Goal: Transaction & Acquisition: Book appointment/travel/reservation

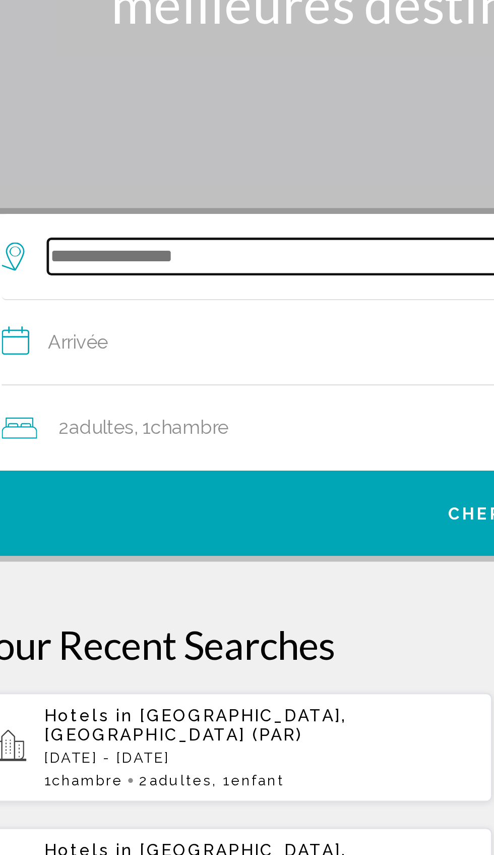
click at [58, 254] on input "Search widget" at bounding box center [249, 248] width 394 height 15
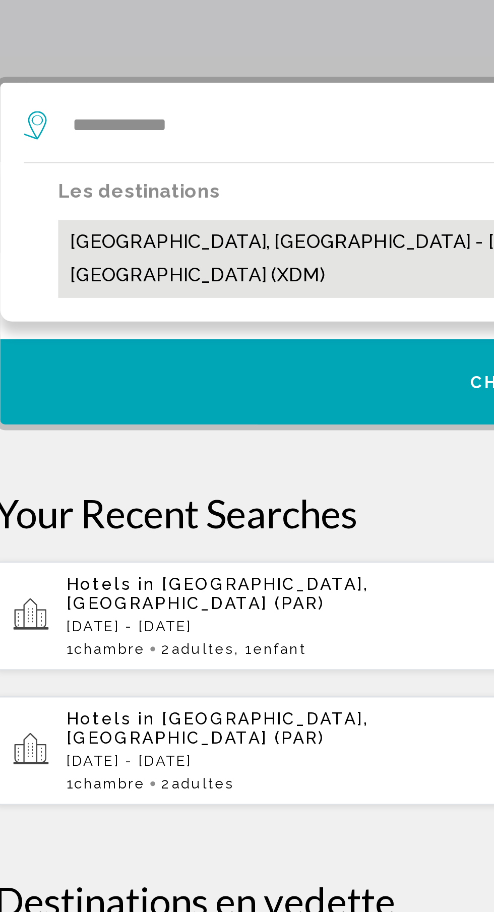
click at [67, 301] on button "[GEOGRAPHIC_DATA], [GEOGRAPHIC_DATA] - [GEOGRAPHIC_DATA], [GEOGRAPHIC_DATA], [G…" at bounding box center [254, 304] width 414 height 33
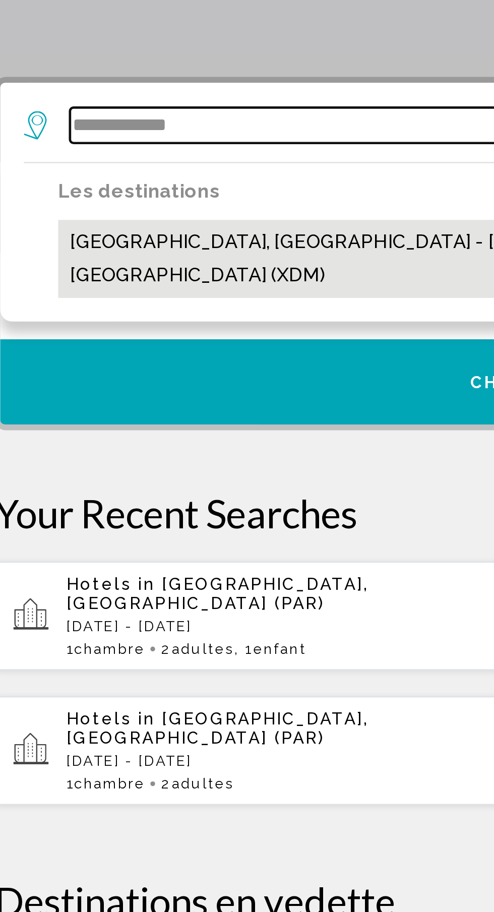
type input "**********"
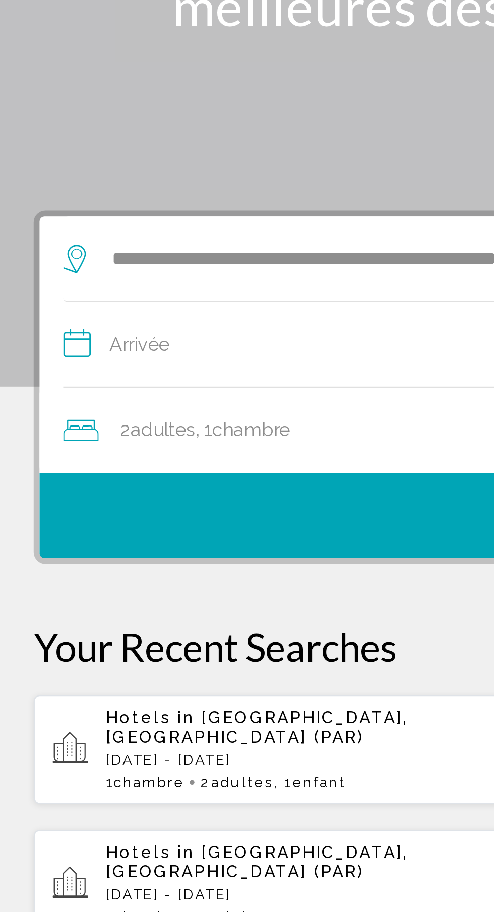
click at [59, 285] on input "**********" at bounding box center [249, 286] width 433 height 39
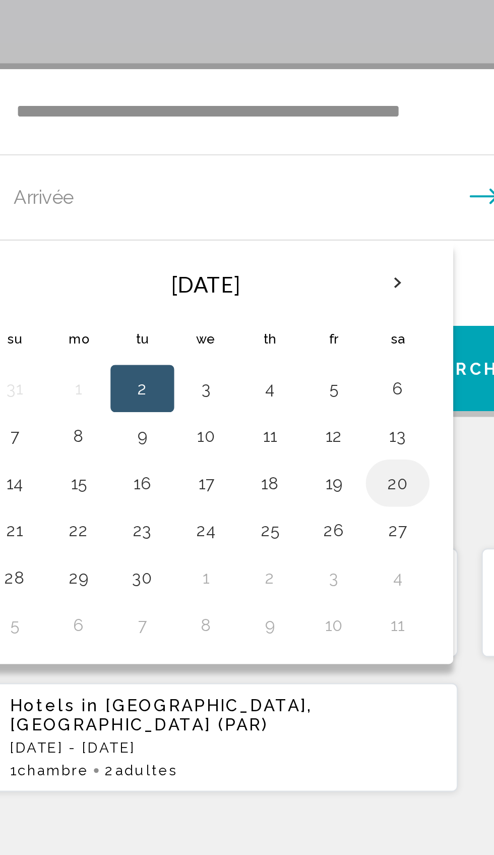
click at [216, 408] on button "20" at bounding box center [216, 406] width 16 height 14
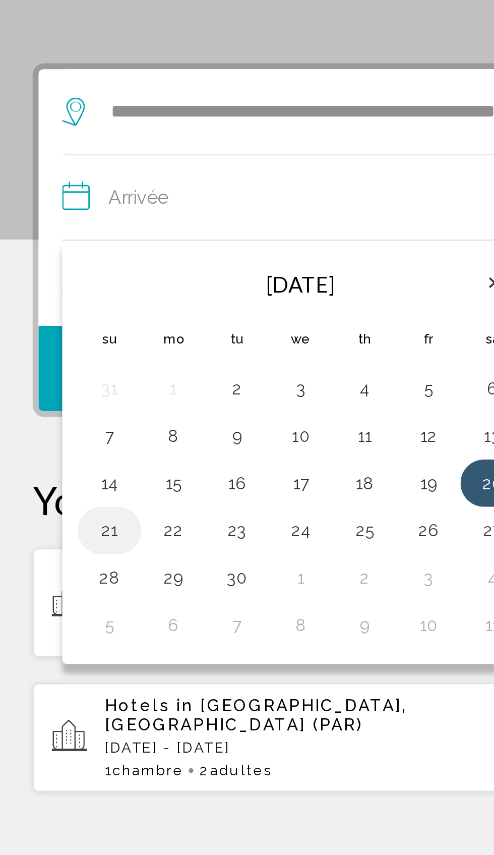
click at [52, 431] on button "21" at bounding box center [53, 427] width 16 height 14
type input "**********"
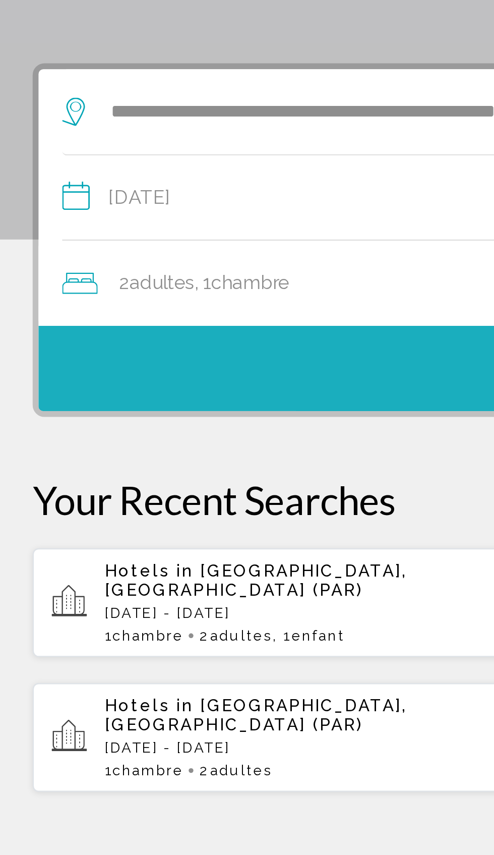
click at [50, 369] on button "Chercher" at bounding box center [247, 357] width 449 height 36
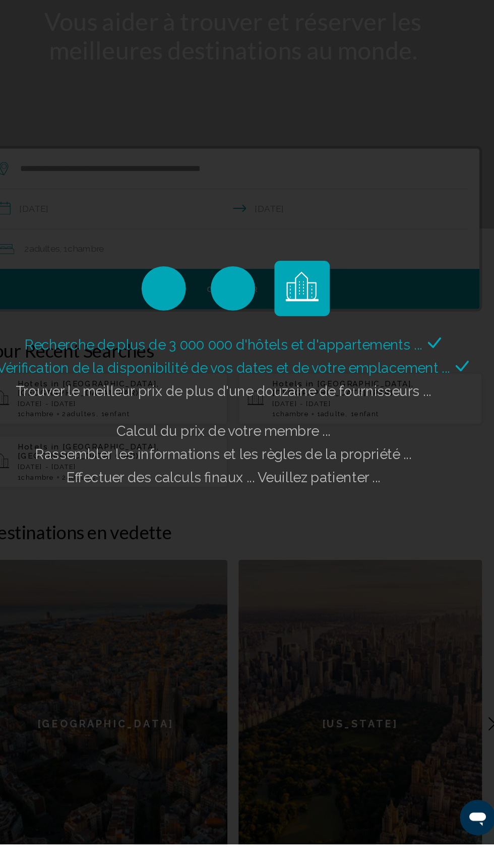
scroll to position [9, 0]
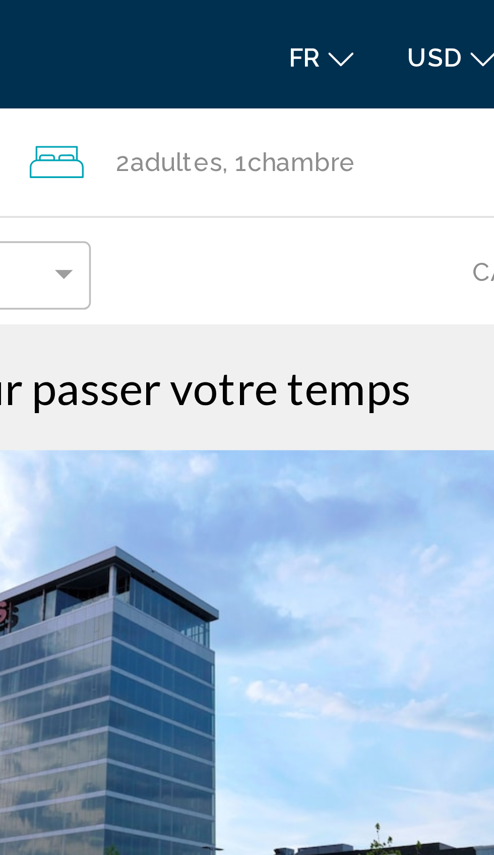
click at [415, 18] on span "USD" at bounding box center [415, 16] width 15 height 8
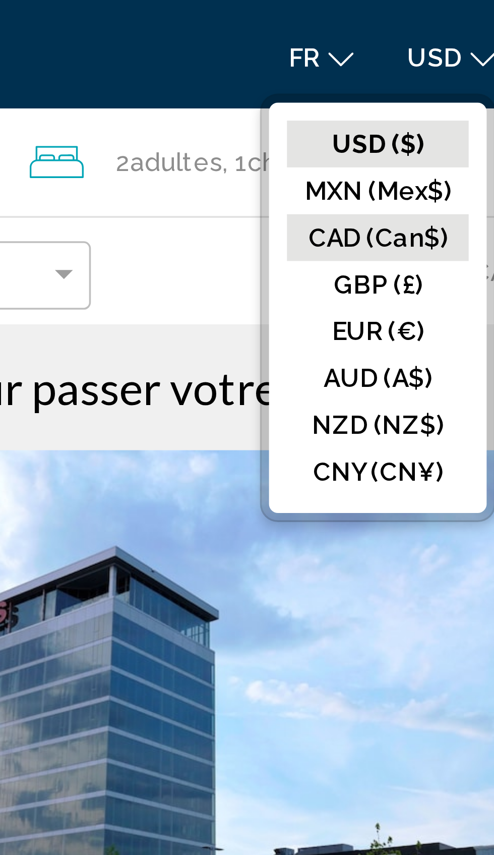
click at [387, 66] on button "CAD (Can$)" at bounding box center [399, 66] width 51 height 13
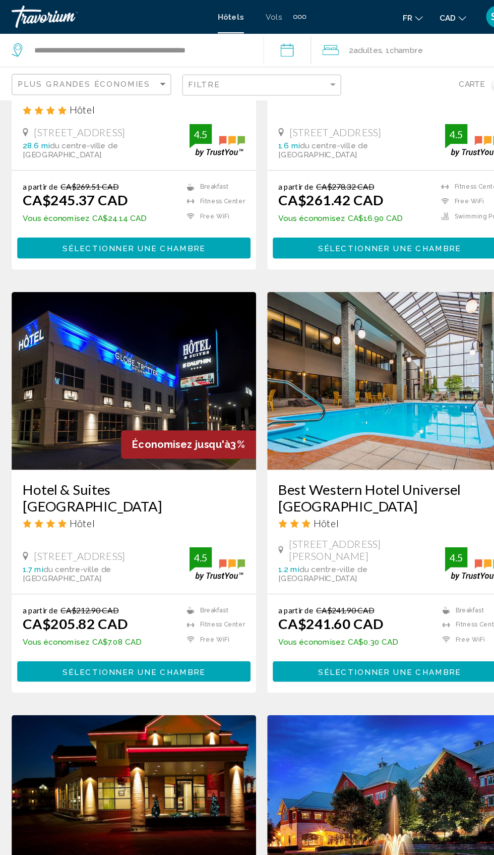
scroll to position [236, 0]
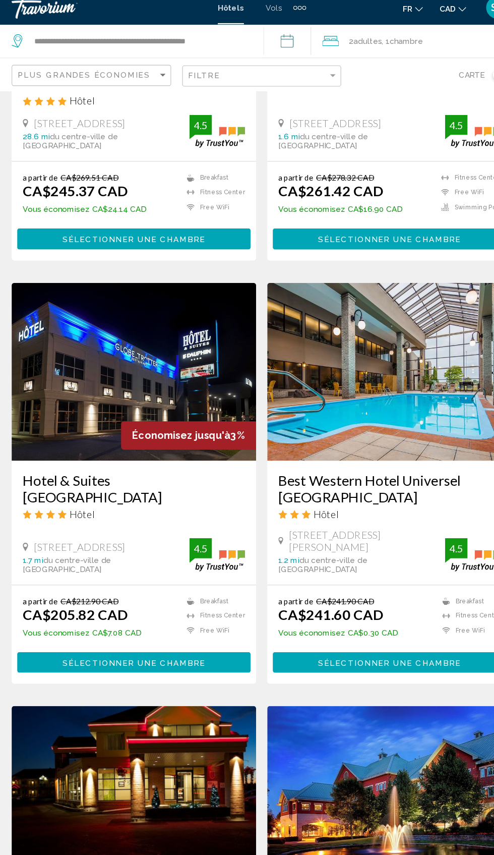
click at [54, 422] on img "Main content" at bounding box center [131, 345] width 222 height 161
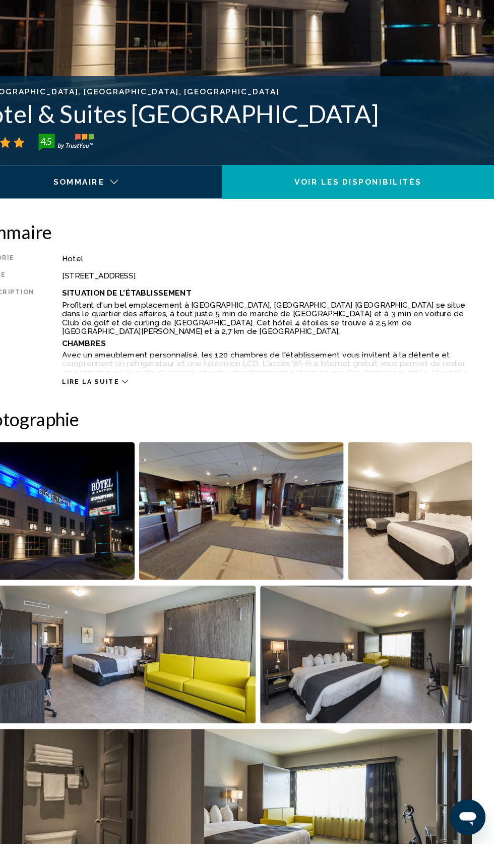
scroll to position [272, 0]
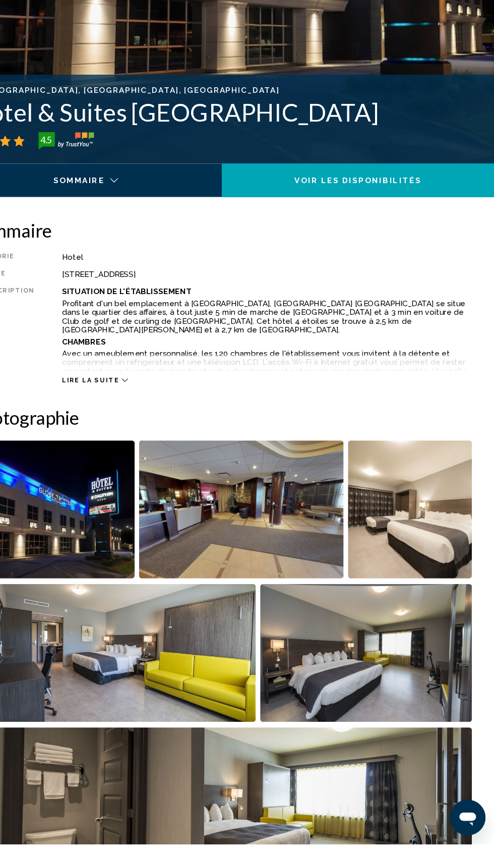
click at [141, 705] on img "Open full-screen image slider" at bounding box center [149, 681] width 258 height 125
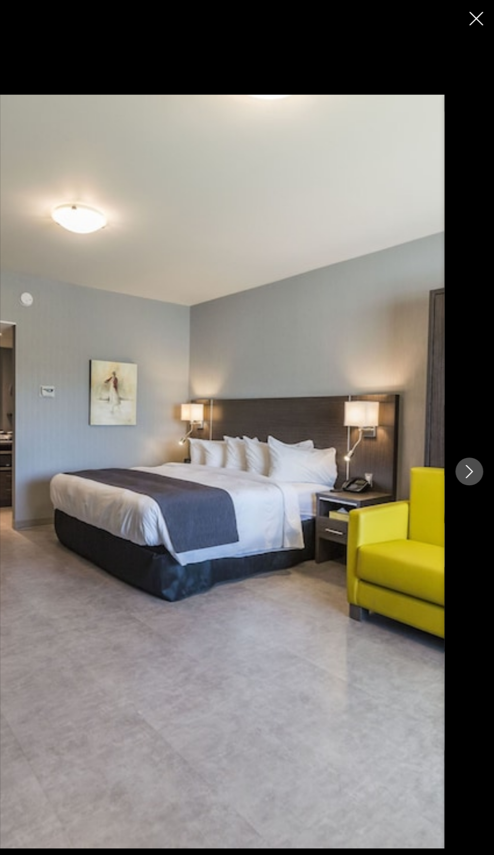
click at [190, 704] on img "Main content" at bounding box center [246, 428] width 403 height 684
click at [481, 493] on div "Main content" at bounding box center [247, 428] width 494 height 684
click at [472, 434] on icon "Next image" at bounding box center [471, 428] width 12 height 12
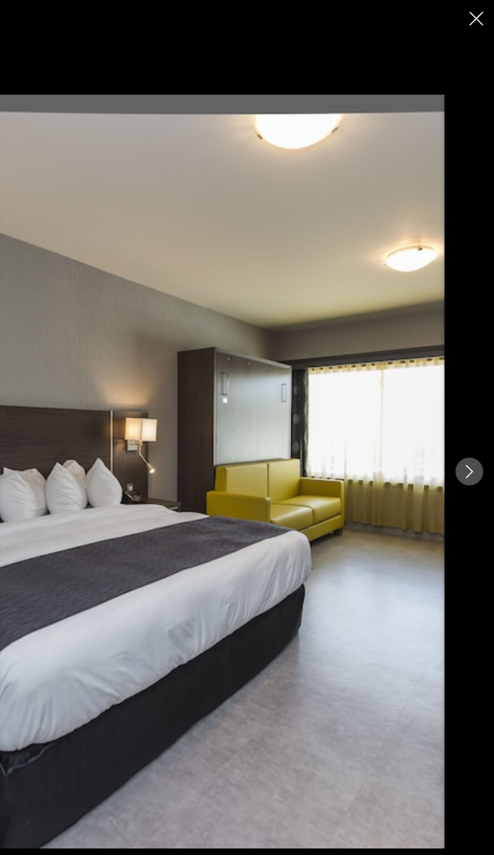
click at [477, 440] on button "Next image" at bounding box center [471, 427] width 25 height 25
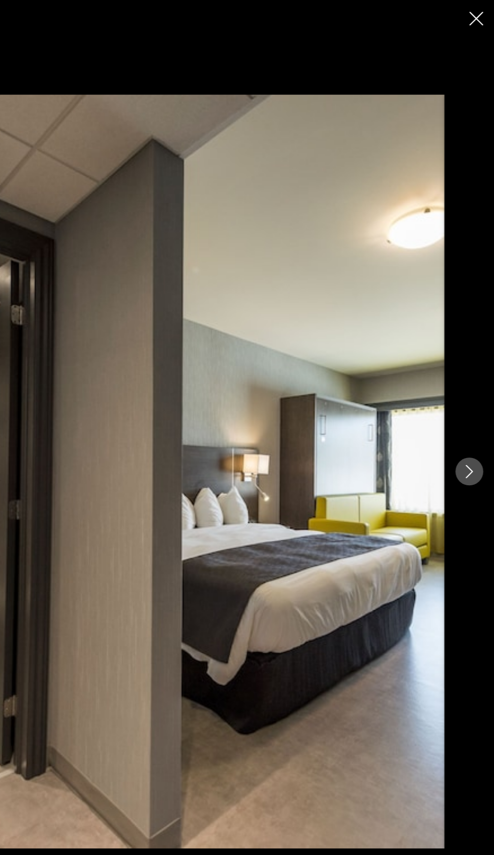
click at [476, 434] on icon "Next image" at bounding box center [471, 428] width 12 height 12
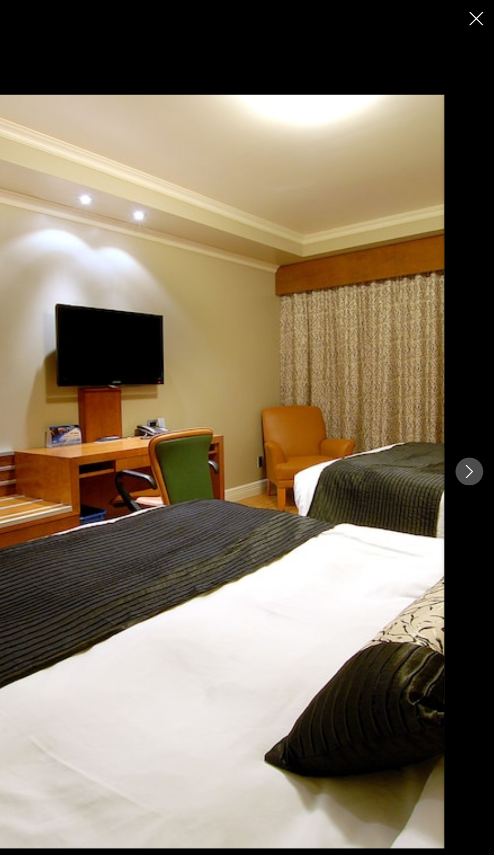
click at [470, 434] on icon "Next image" at bounding box center [471, 428] width 12 height 12
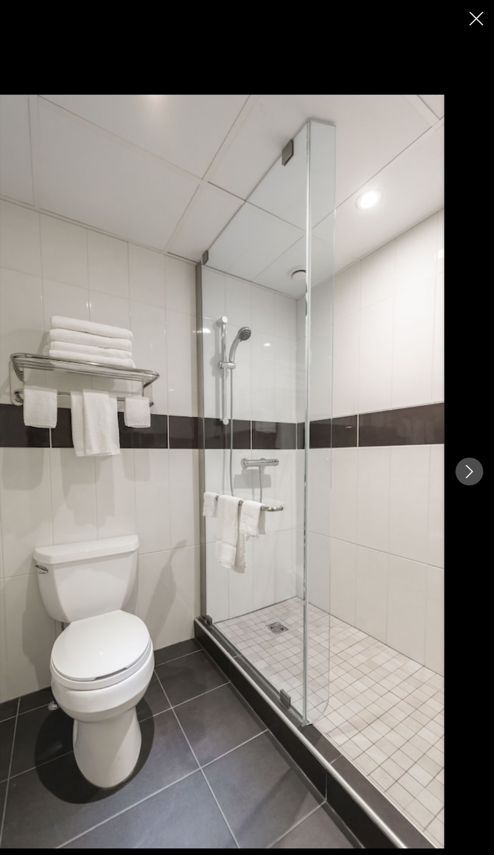
click at [461, 440] on button "Next image" at bounding box center [471, 427] width 25 height 25
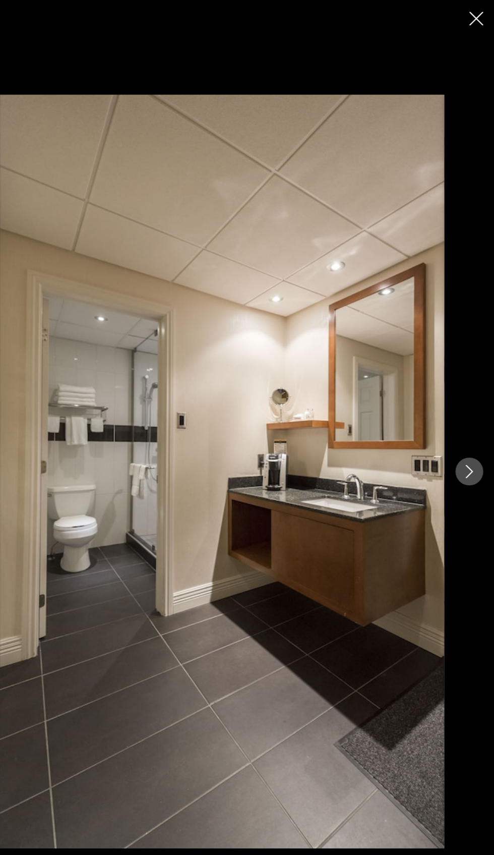
click at [471, 434] on icon "Next image" at bounding box center [471, 428] width 12 height 12
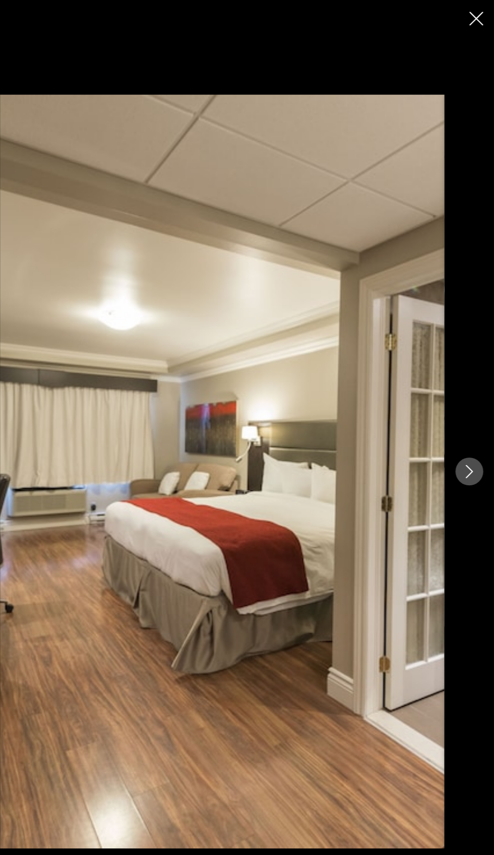
click at [467, 434] on icon "Next image" at bounding box center [471, 428] width 12 height 12
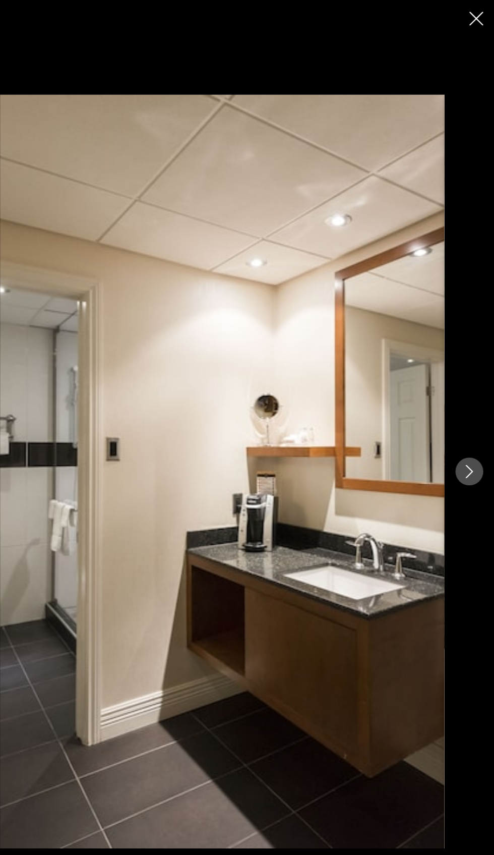
click at [478, 497] on div "Main content" at bounding box center [247, 428] width 494 height 684
click at [476, 440] on button "Next image" at bounding box center [471, 427] width 25 height 25
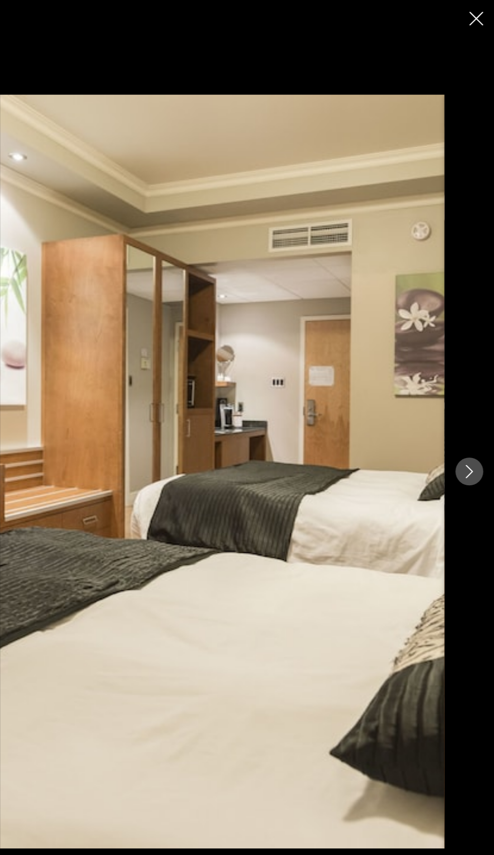
click at [476, 21] on icon "Close slideshow" at bounding box center [477, 17] width 13 height 13
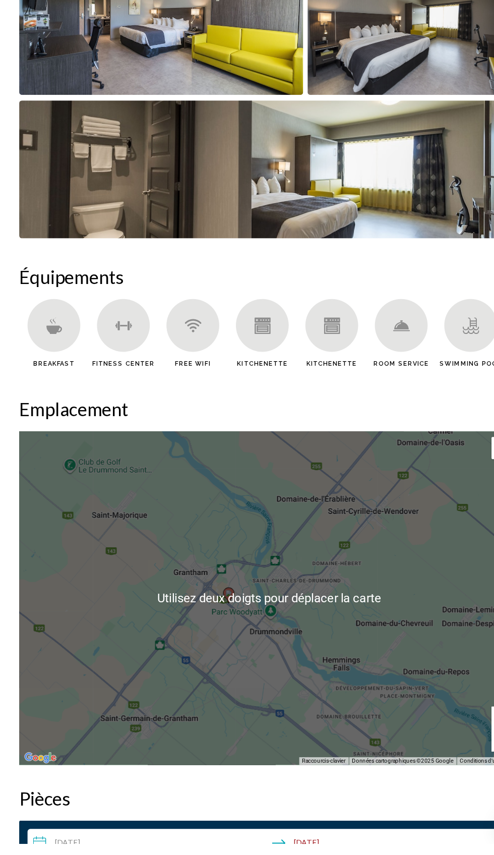
scroll to position [841, 0]
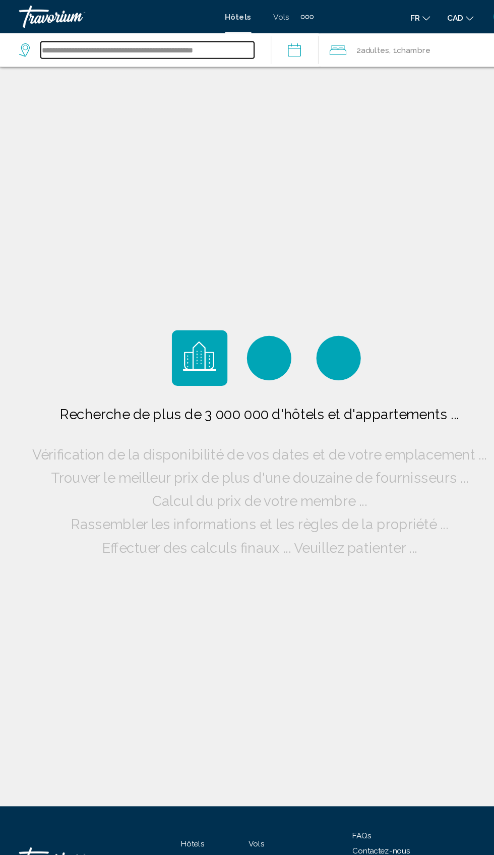
click at [72, 38] on input "**********" at bounding box center [137, 45] width 194 height 15
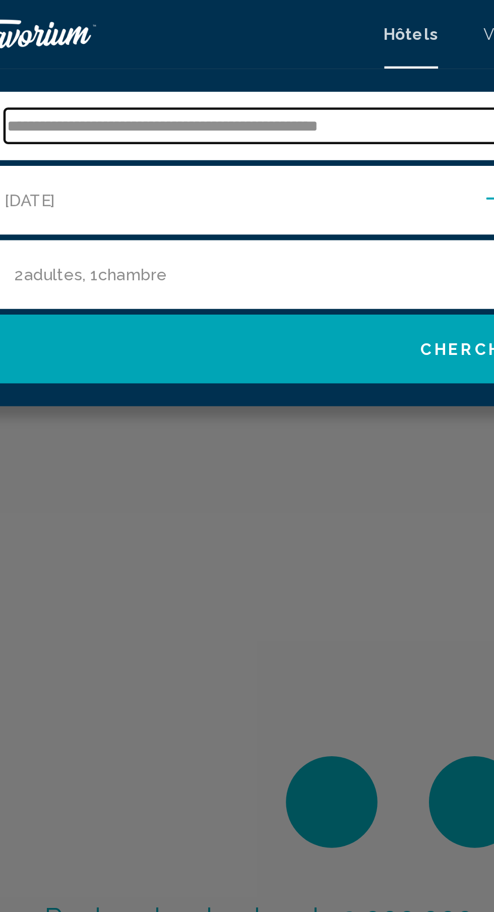
click at [241, 61] on input "**********" at bounding box center [254, 55] width 429 height 15
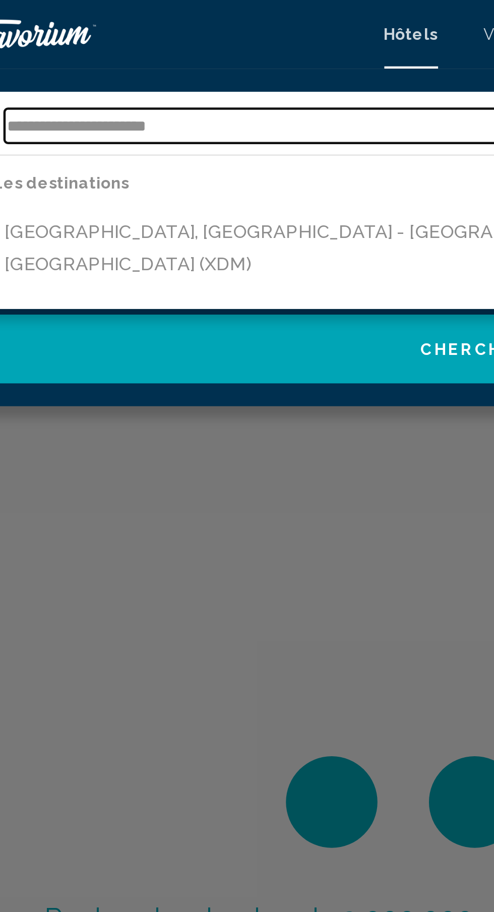
type input "**********"
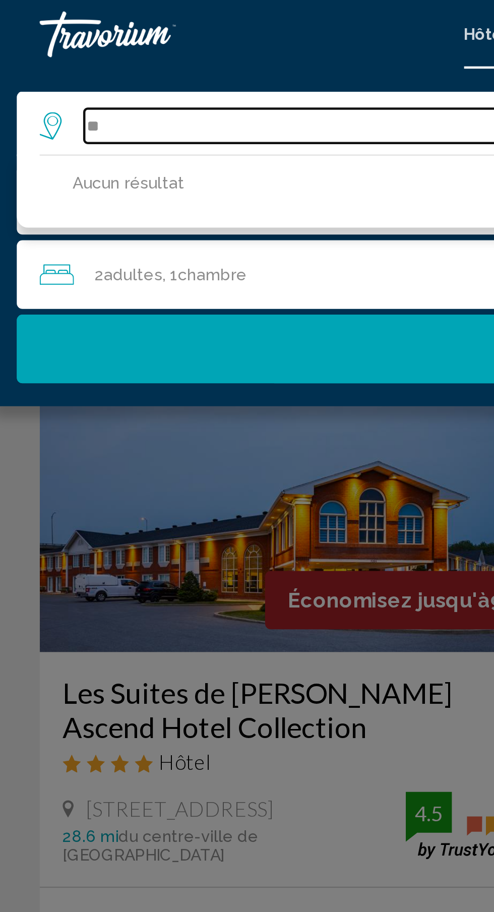
type input "*"
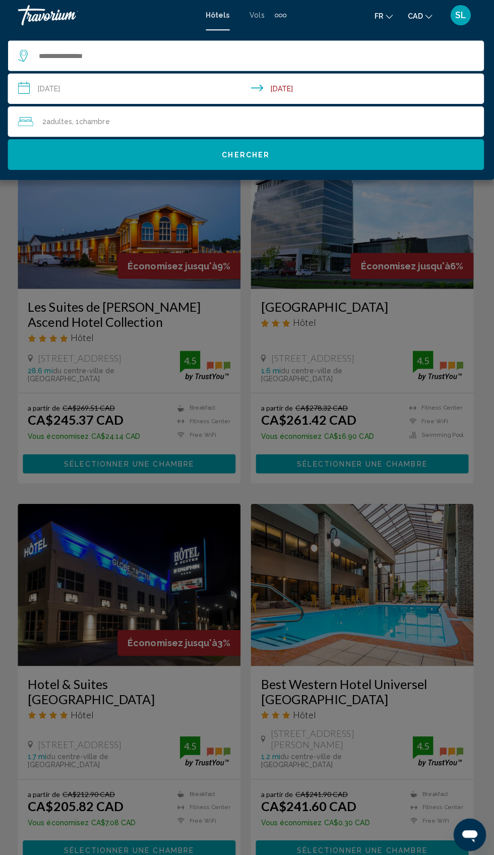
click at [88, 261] on div "Main content" at bounding box center [247, 427] width 494 height 855
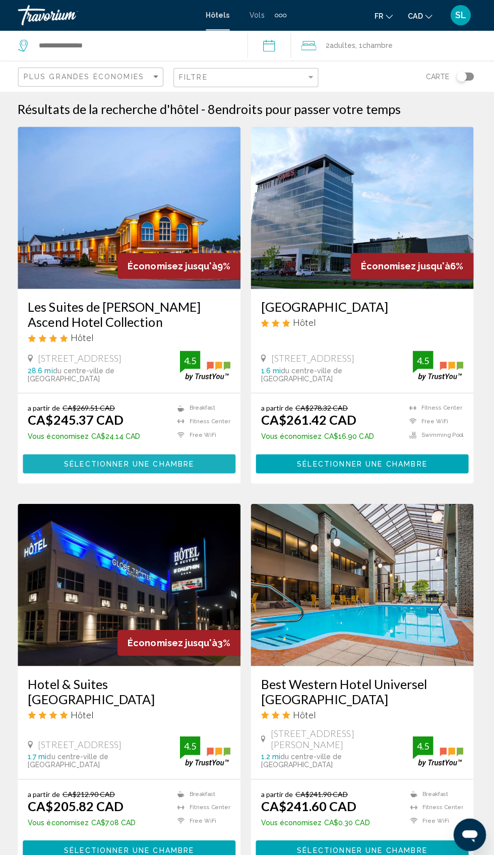
click at [87, 462] on span "Sélectionner une chambre" at bounding box center [131, 462] width 130 height 8
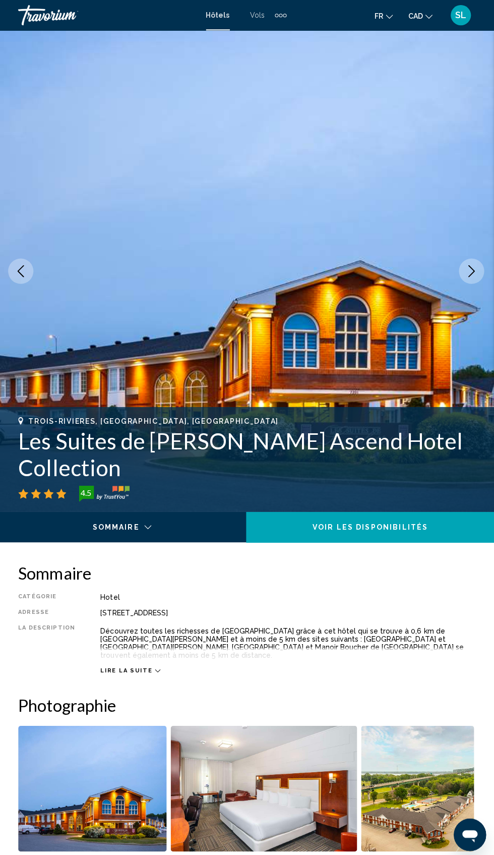
click at [472, 278] on button "Next image" at bounding box center [471, 269] width 25 height 25
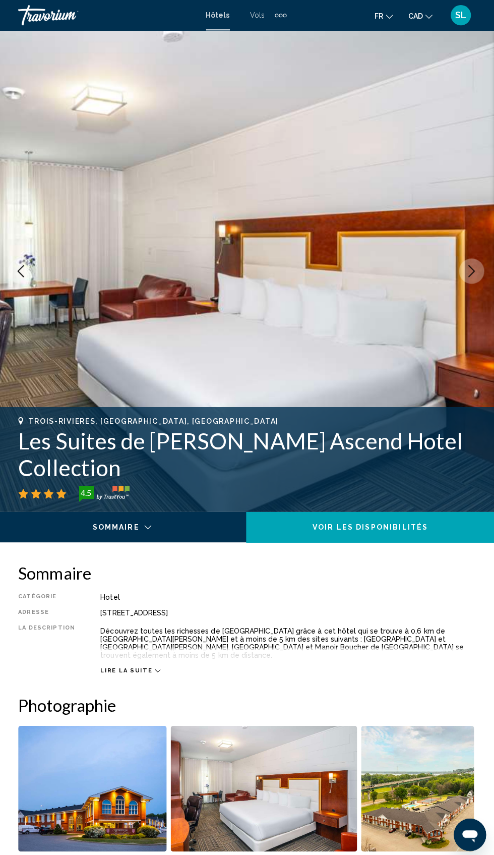
click at [480, 282] on img "Main content" at bounding box center [247, 269] width 494 height 479
click at [482, 271] on button "Next image" at bounding box center [471, 269] width 25 height 25
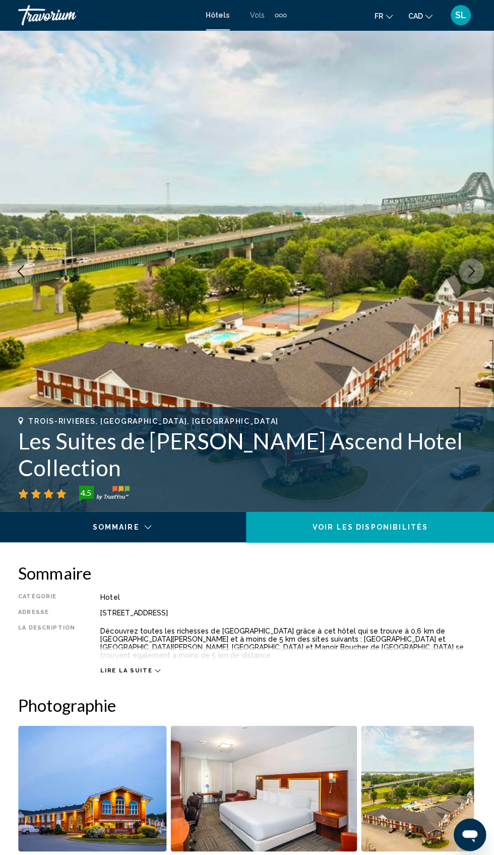
click at [482, 268] on button "Next image" at bounding box center [471, 269] width 25 height 25
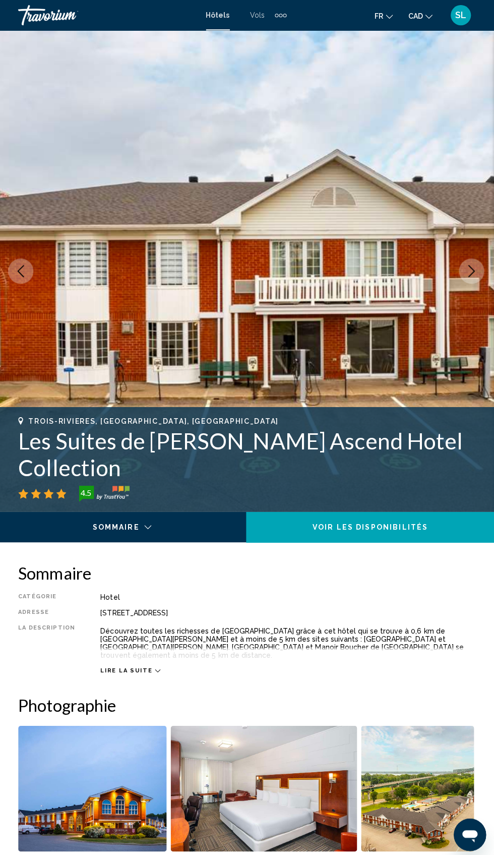
click at [473, 269] on icon "Next image" at bounding box center [471, 270] width 7 height 12
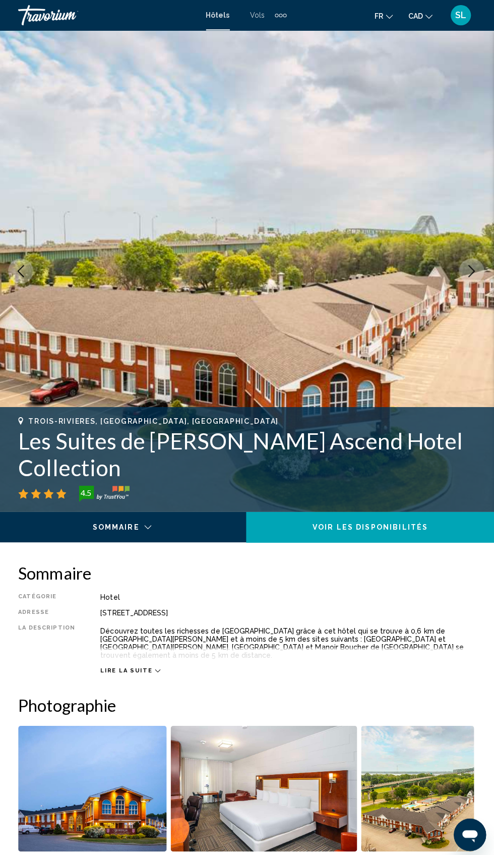
click at [479, 281] on img "Main content" at bounding box center [247, 269] width 494 height 479
click at [474, 270] on icon "Next image" at bounding box center [471, 270] width 12 height 12
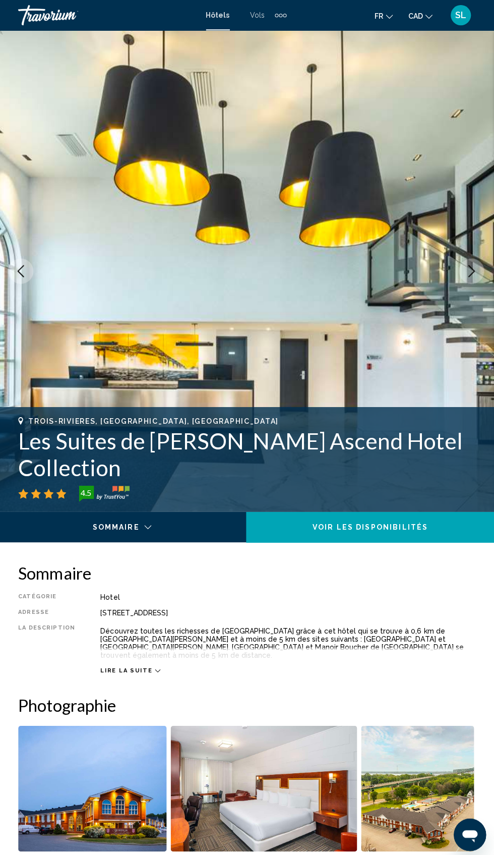
click at [471, 269] on icon "Next image" at bounding box center [471, 270] width 12 height 12
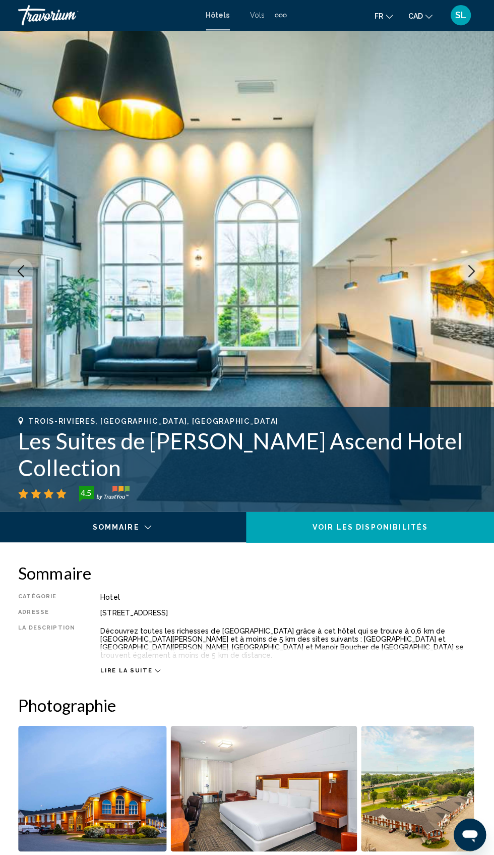
click at [475, 277] on button "Next image" at bounding box center [471, 269] width 25 height 25
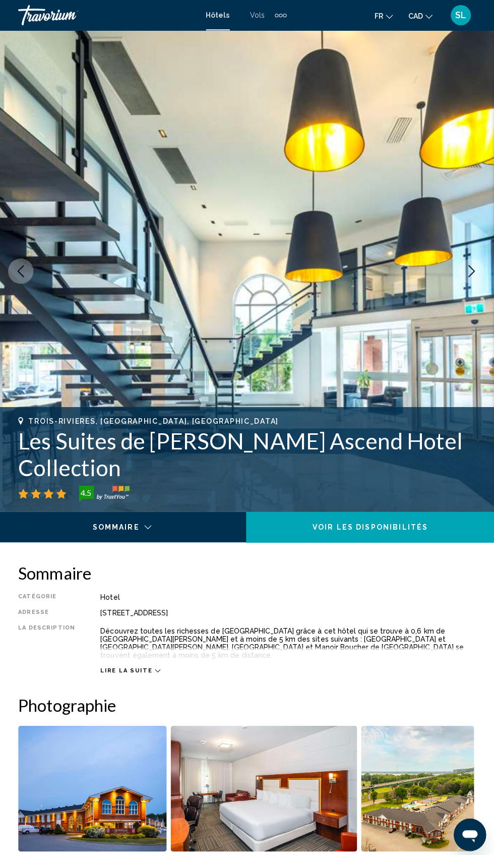
click at [482, 268] on button "Next image" at bounding box center [471, 269] width 25 height 25
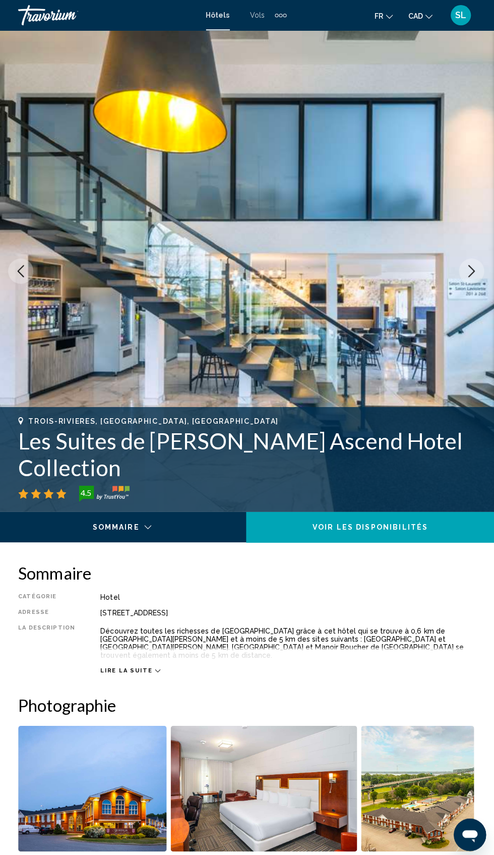
click at [471, 269] on icon "Next image" at bounding box center [471, 270] width 12 height 12
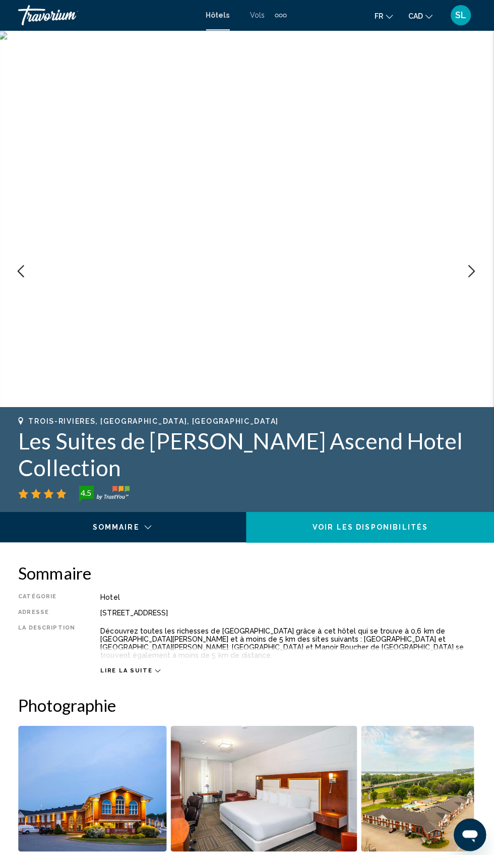
click at [475, 277] on button "Next image" at bounding box center [471, 269] width 25 height 25
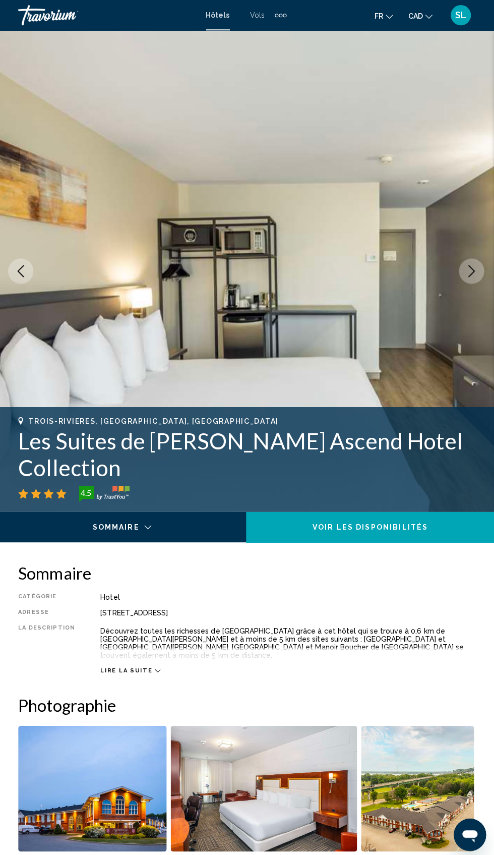
click at [476, 275] on icon "Next image" at bounding box center [471, 270] width 12 height 12
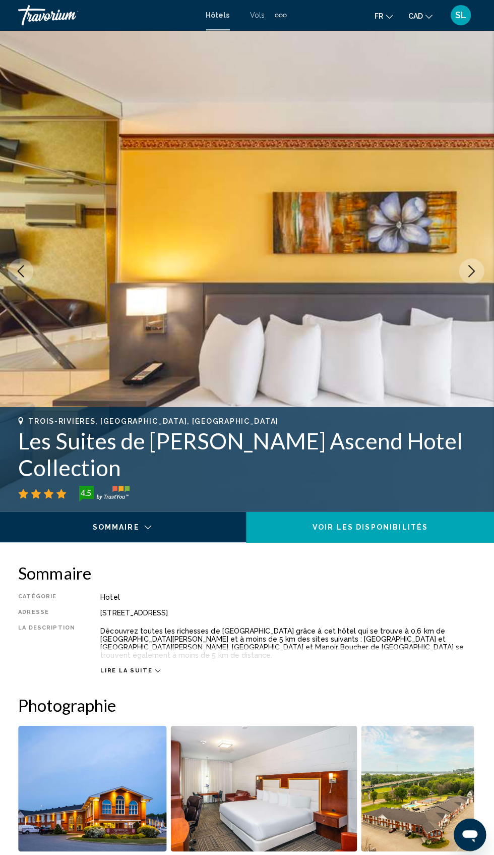
click at [477, 278] on button "Next image" at bounding box center [471, 269] width 25 height 25
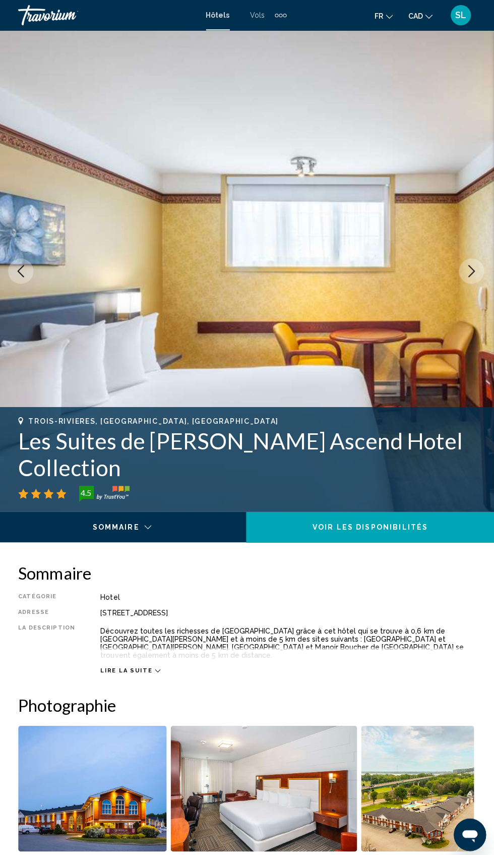
click at [475, 276] on button "Next image" at bounding box center [471, 269] width 25 height 25
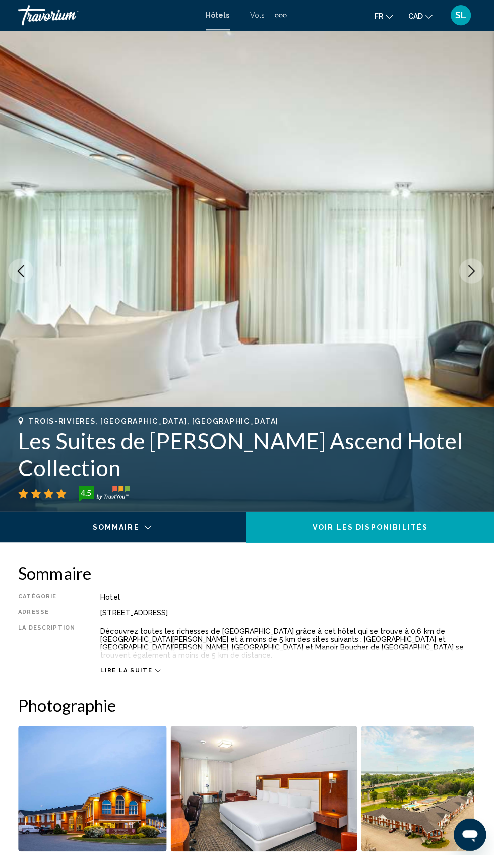
click at [471, 269] on icon "Next image" at bounding box center [471, 270] width 12 height 12
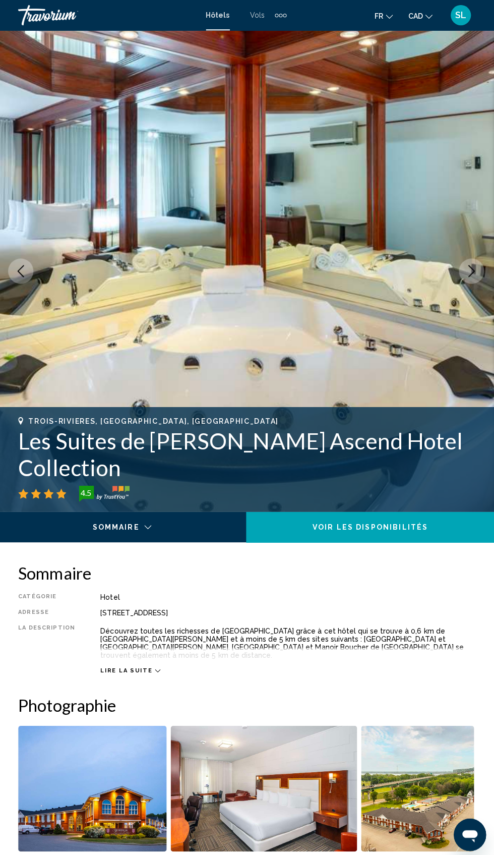
click at [473, 271] on icon "Next image" at bounding box center [471, 270] width 7 height 12
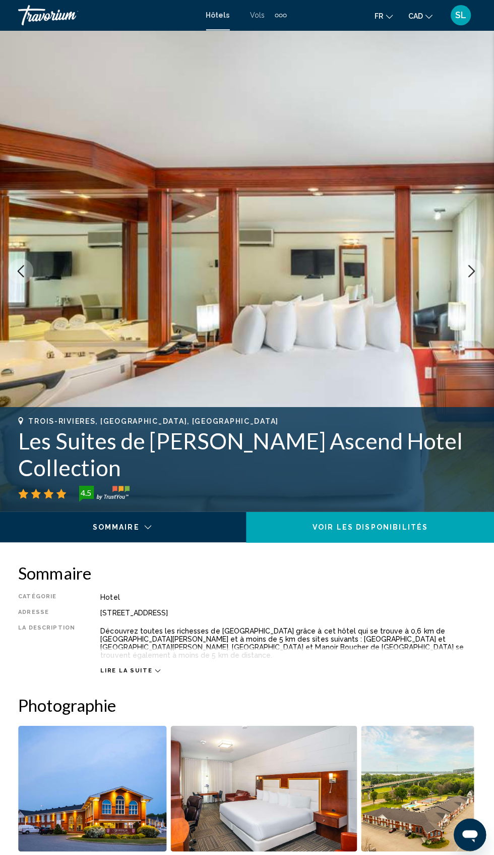
click at [474, 273] on icon "Next image" at bounding box center [471, 270] width 12 height 12
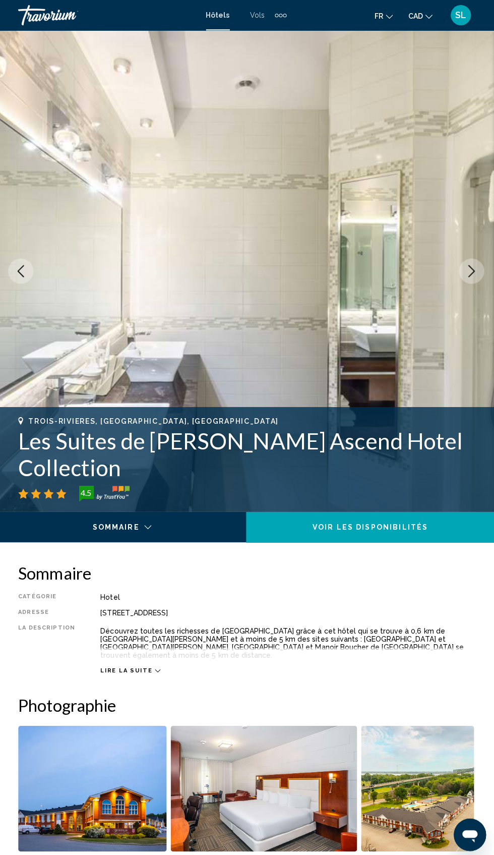
click at [472, 268] on icon "Next image" at bounding box center [471, 270] width 12 height 12
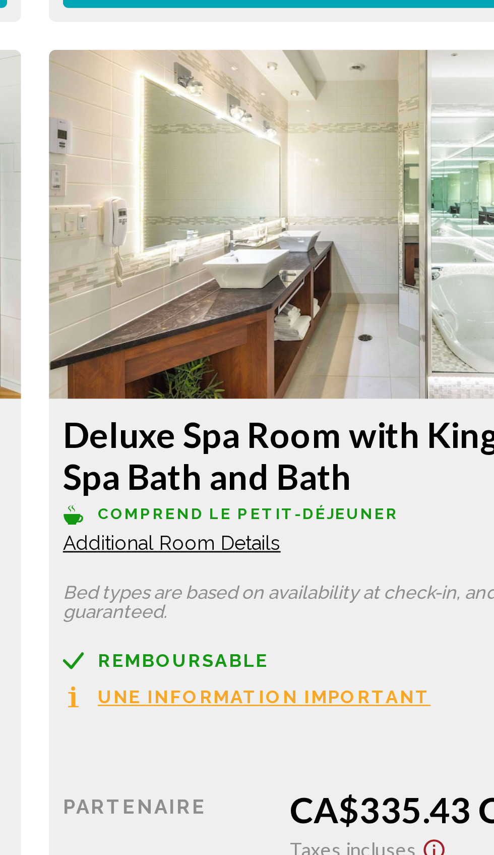
scroll to position [3719, 0]
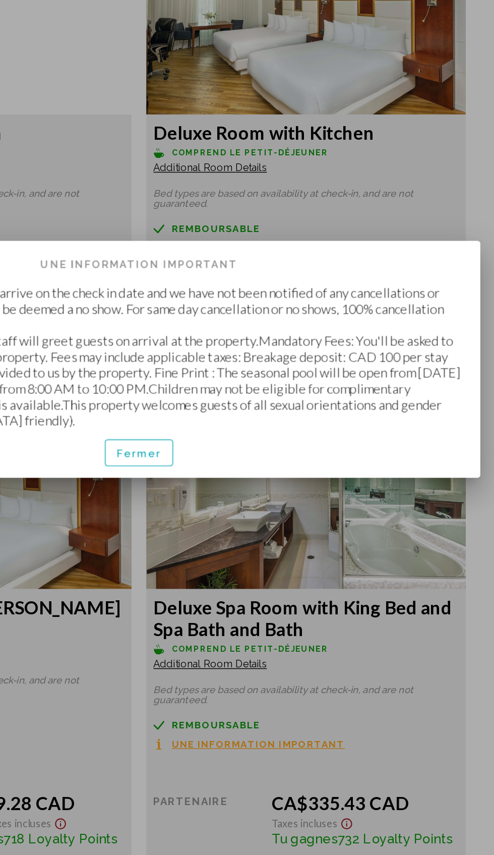
click at [230, 502] on button "Fermer" at bounding box center [246, 492] width 47 height 19
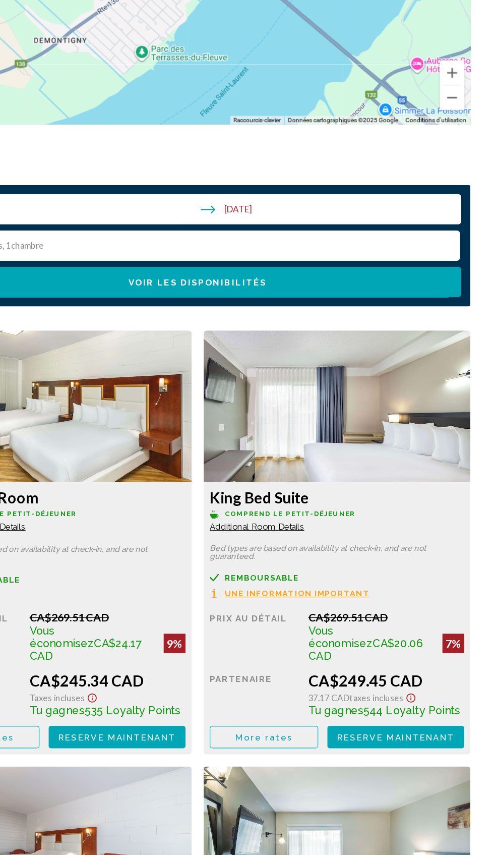
scroll to position [1400, 0]
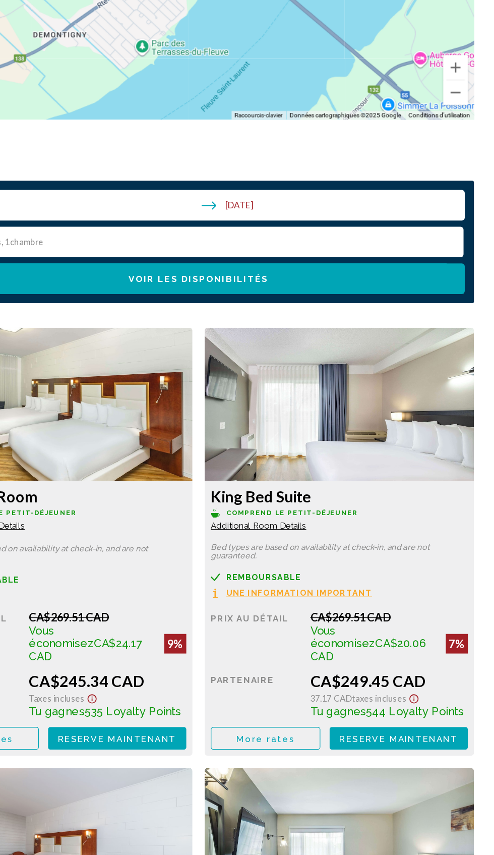
click at [242, 441] on img "Main content" at bounding box center [131, 419] width 222 height 126
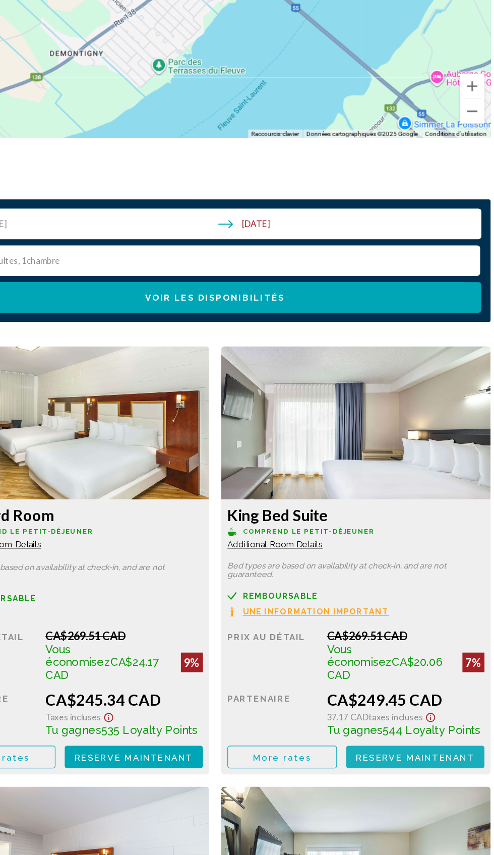
click at [229, 691] on span "Reserve maintenant" at bounding box center [180, 695] width 98 height 8
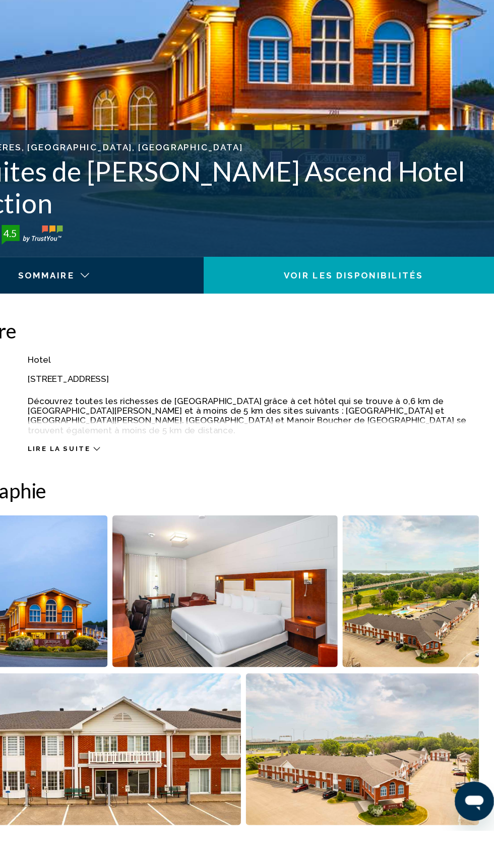
scroll to position [127, 0]
click at [120, 537] on span "Lire la suite" at bounding box center [127, 540] width 51 height 7
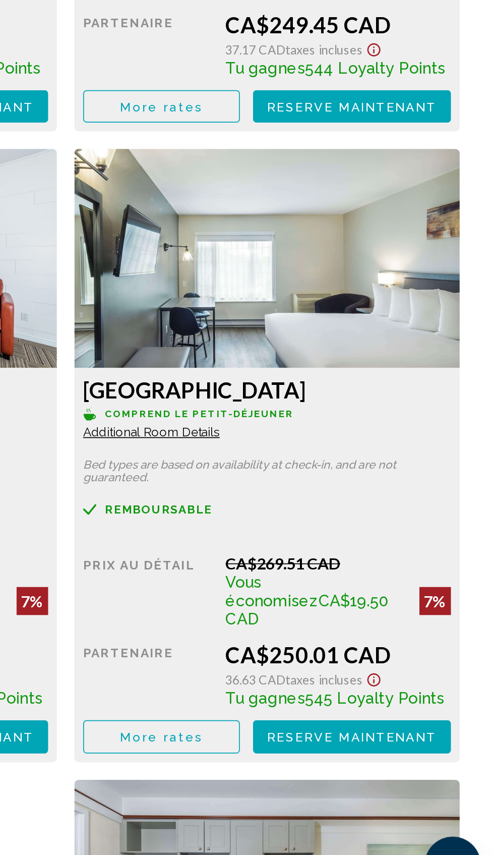
scroll to position [1701, 0]
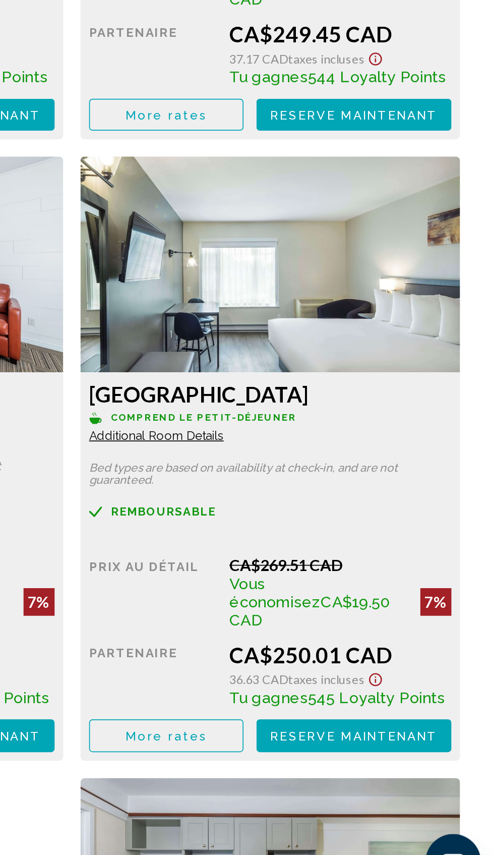
click at [104, 223] on span "Additional Room Details" at bounding box center [64, 219] width 79 height 8
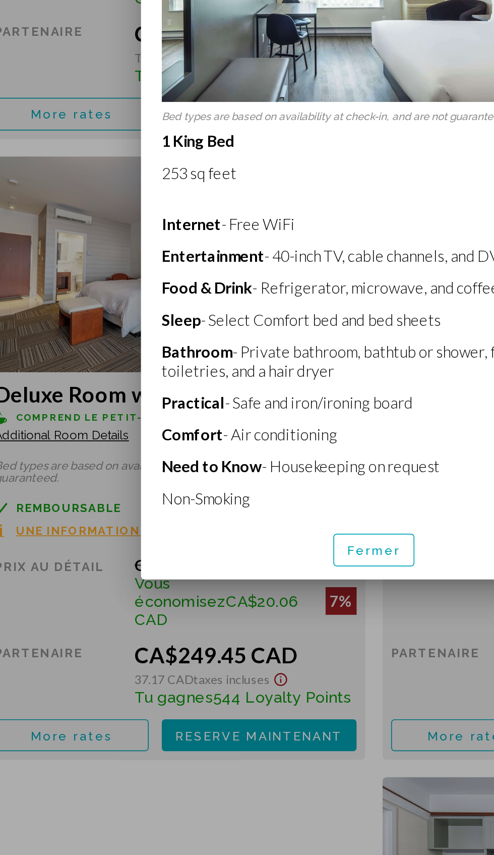
scroll to position [0, 0]
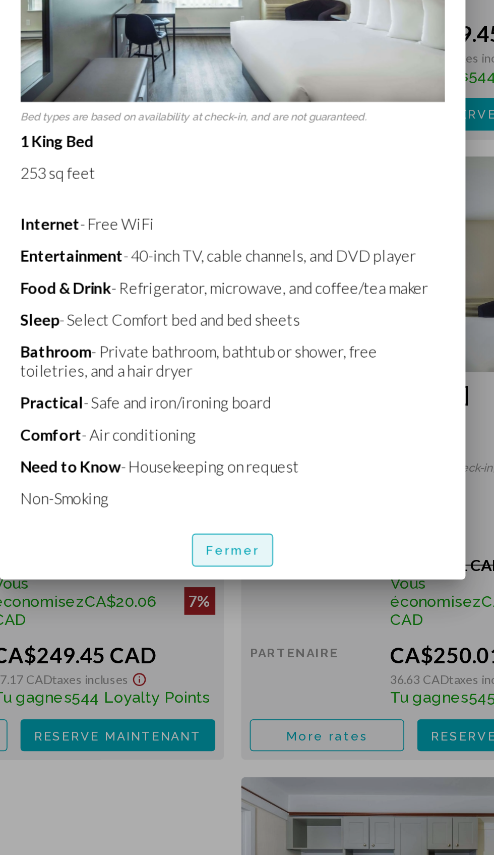
click at [237, 653] on span "Fermer" at bounding box center [246, 649] width 31 height 8
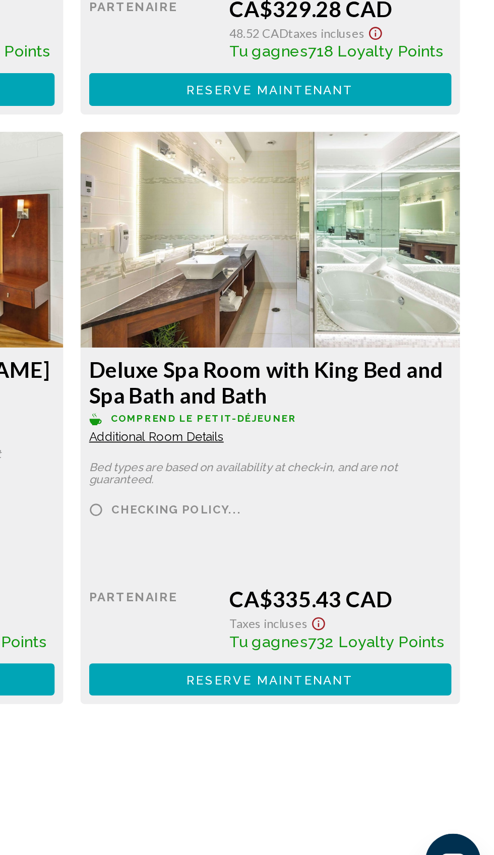
scroll to position [3777, 0]
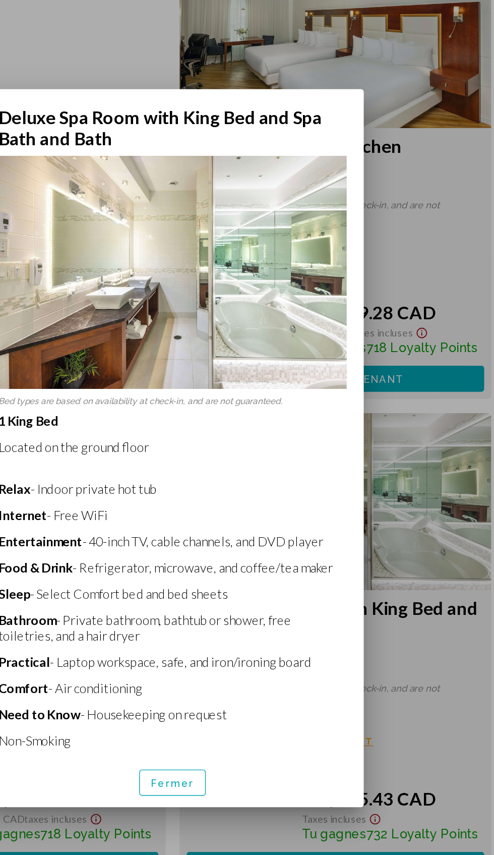
scroll to position [0, 0]
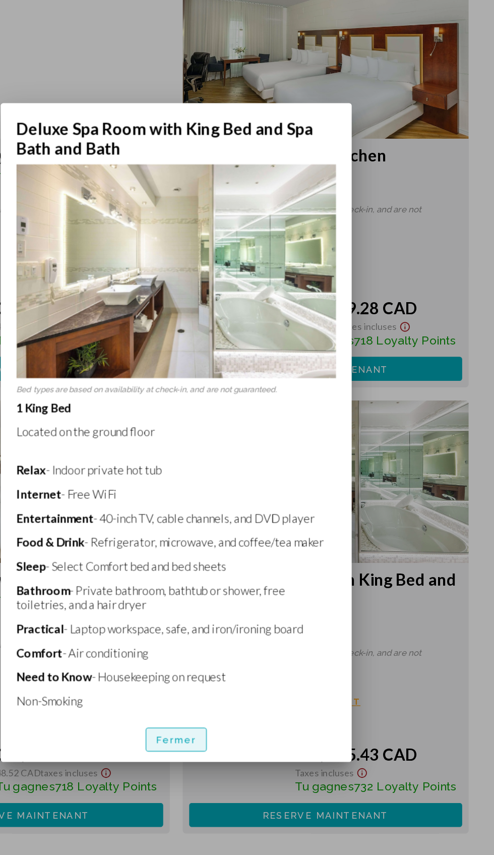
click at [233, 659] on button "Fermer" at bounding box center [246, 665] width 47 height 19
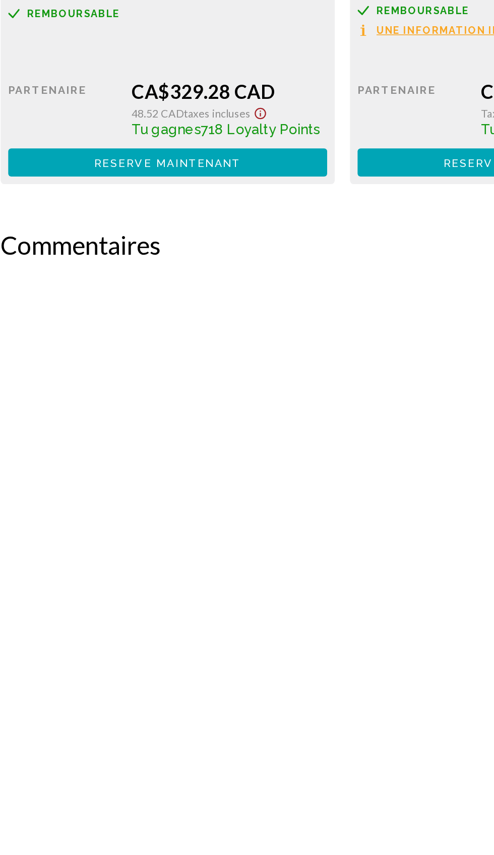
scroll to position [4148, 0]
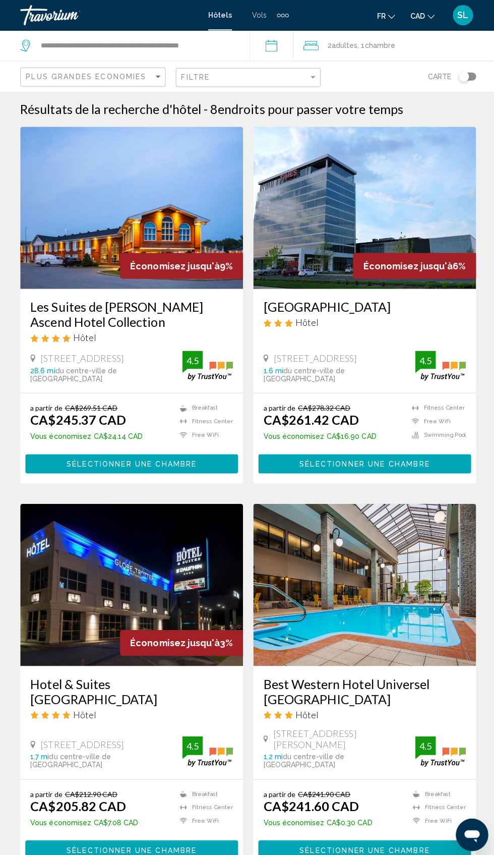
click at [331, 618] on img "Main content" at bounding box center [363, 581] width 222 height 161
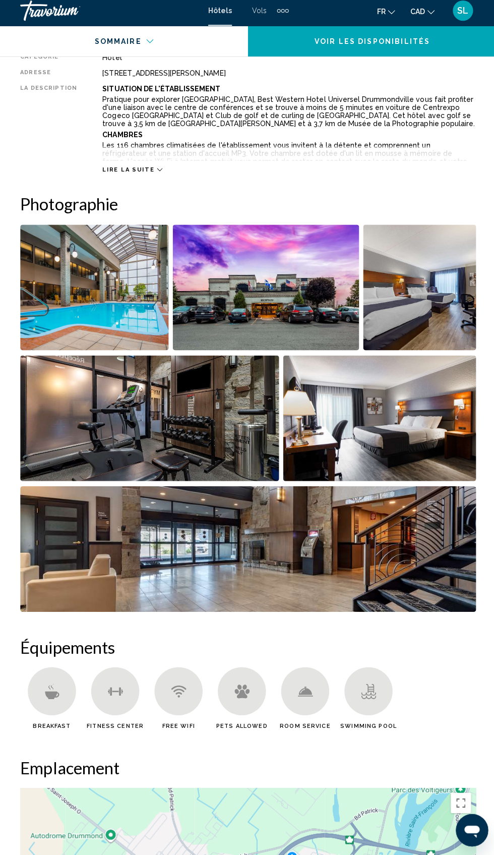
scroll to position [534, 0]
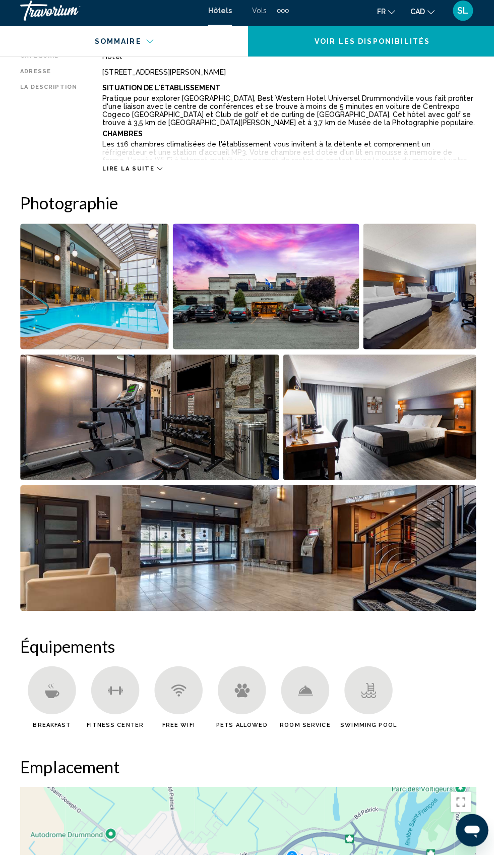
click at [371, 431] on img "Open full-screen image slider" at bounding box center [378, 419] width 192 height 125
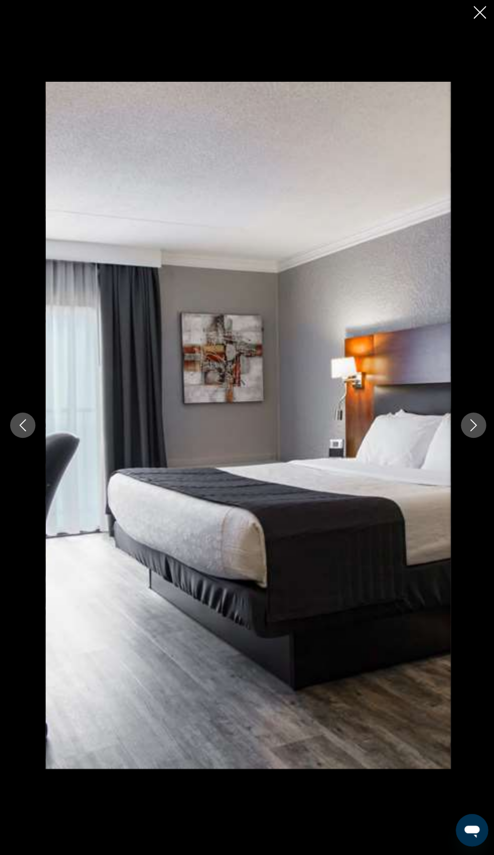
click at [477, 434] on icon "Next image" at bounding box center [471, 428] width 12 height 12
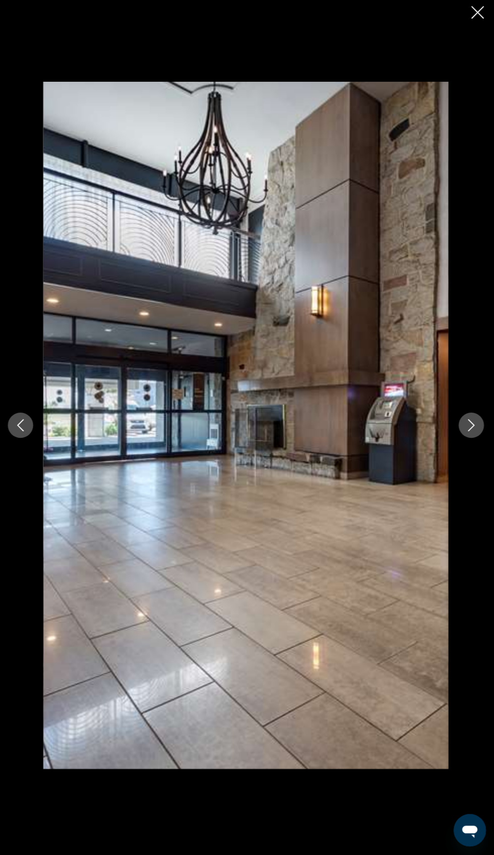
scroll to position [541, 0]
click at [463, 440] on button "Next image" at bounding box center [471, 427] width 25 height 25
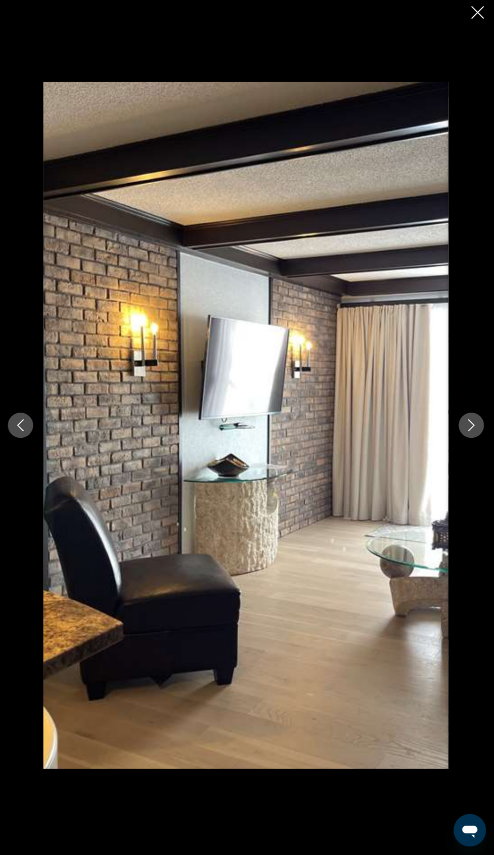
click at [448, 486] on img "Main content" at bounding box center [246, 428] width 403 height 684
click at [438, 494] on img "Main content" at bounding box center [246, 428] width 403 height 684
click at [462, 440] on button "Next image" at bounding box center [471, 427] width 25 height 25
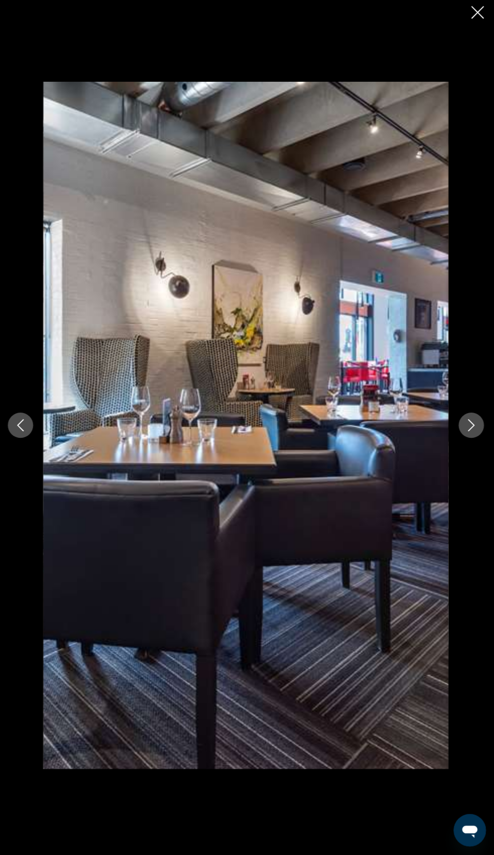
click at [471, 434] on icon "Next image" at bounding box center [471, 428] width 12 height 12
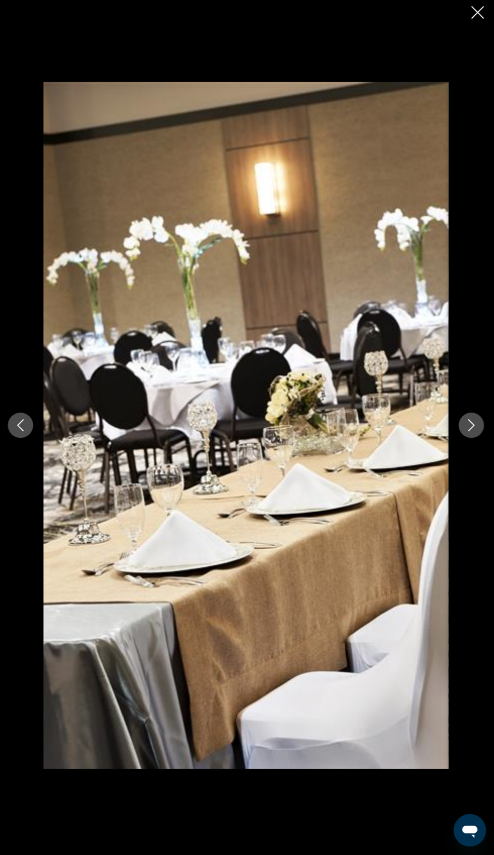
click at [469, 434] on icon "Next image" at bounding box center [471, 428] width 12 height 12
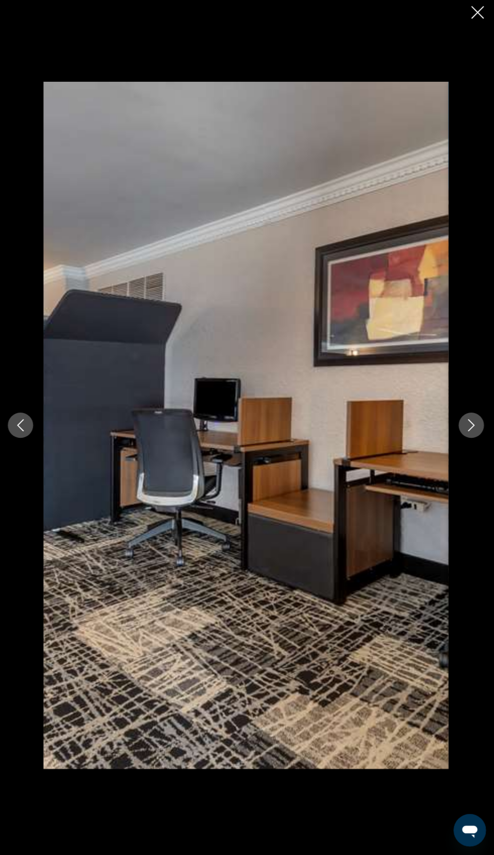
click at [464, 440] on button "Next image" at bounding box center [471, 427] width 25 height 25
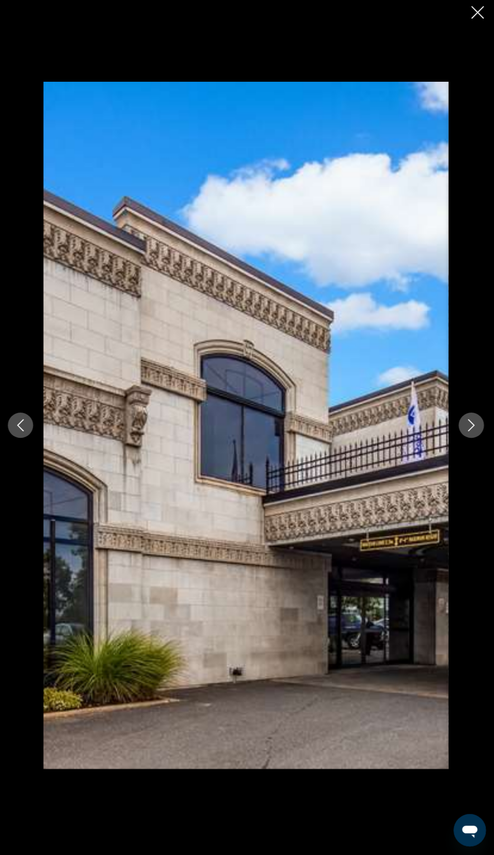
click at [471, 434] on icon "Next image" at bounding box center [471, 428] width 12 height 12
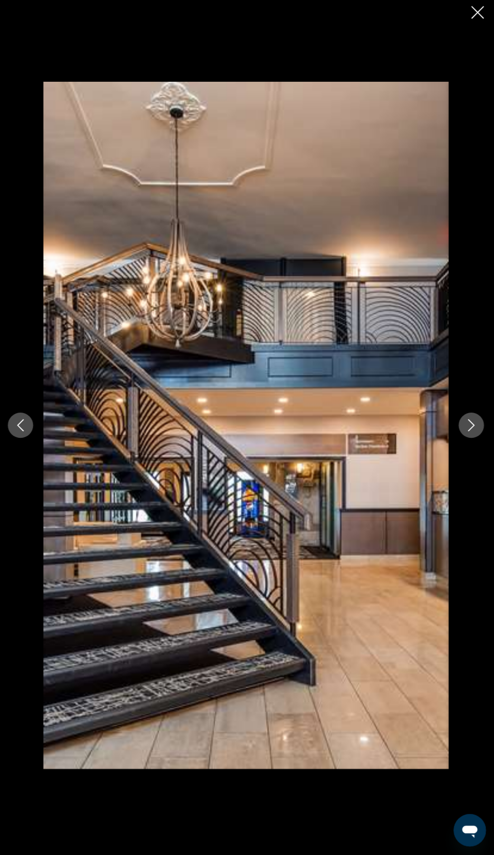
click at [465, 440] on button "Next image" at bounding box center [471, 427] width 25 height 25
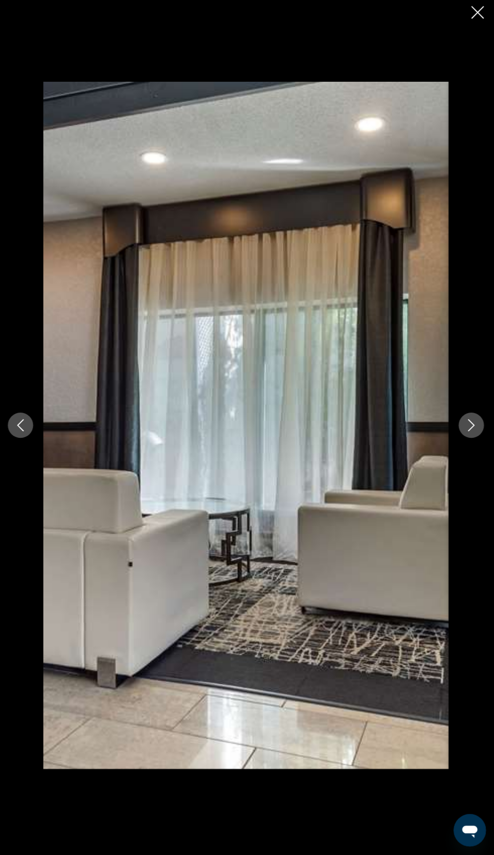
click at [460, 495] on div "Main content" at bounding box center [247, 428] width 494 height 684
click at [471, 434] on icon "Next image" at bounding box center [471, 428] width 12 height 12
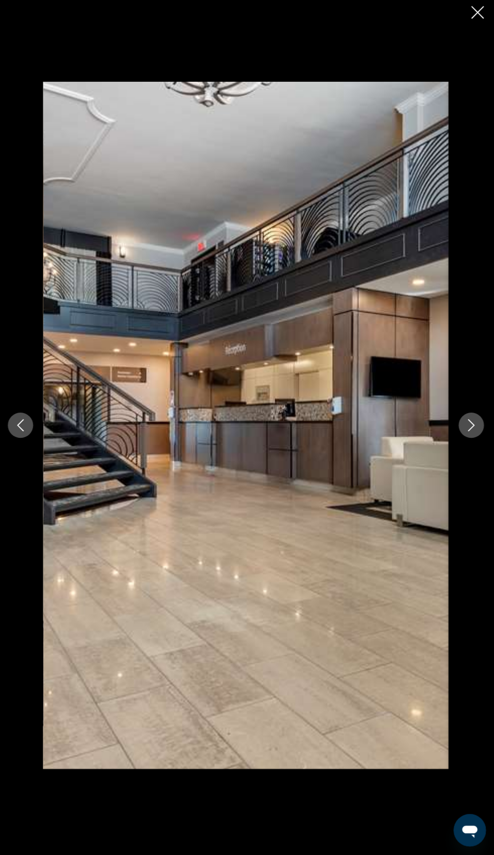
click at [461, 440] on button "Next image" at bounding box center [471, 427] width 25 height 25
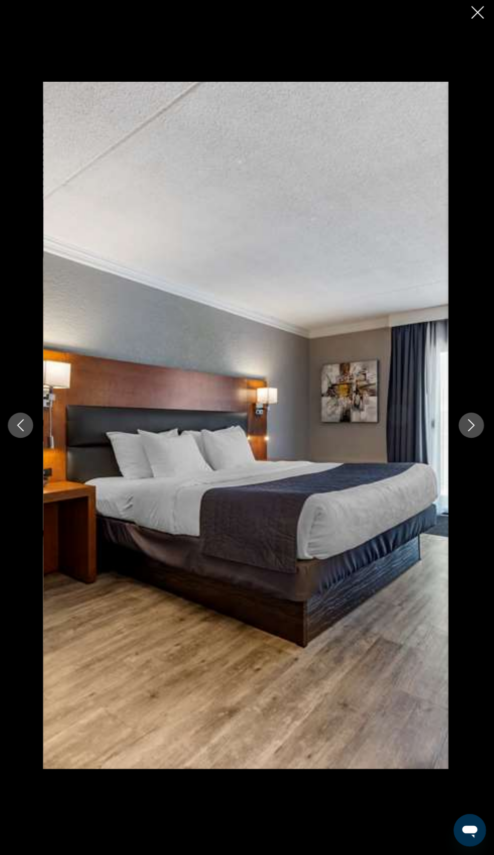
click at [462, 440] on button "Next image" at bounding box center [471, 427] width 25 height 25
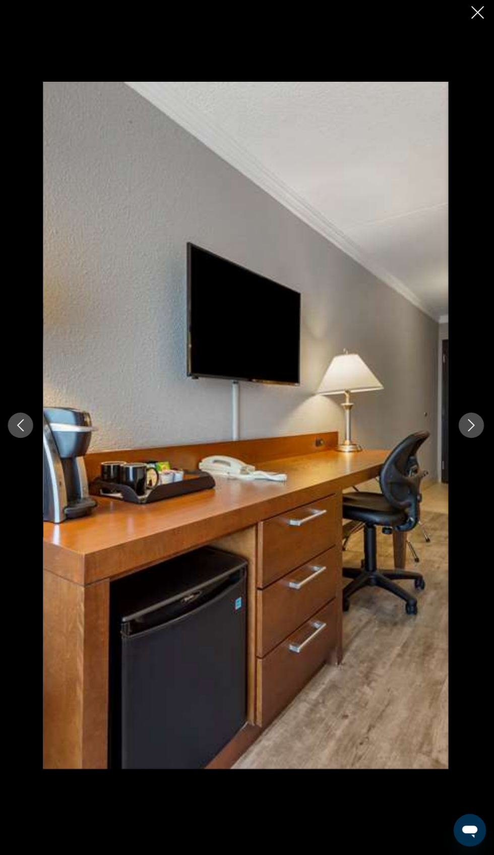
click at [443, 495] on img "Main content" at bounding box center [246, 428] width 403 height 684
click at [463, 440] on button "Next image" at bounding box center [471, 427] width 25 height 25
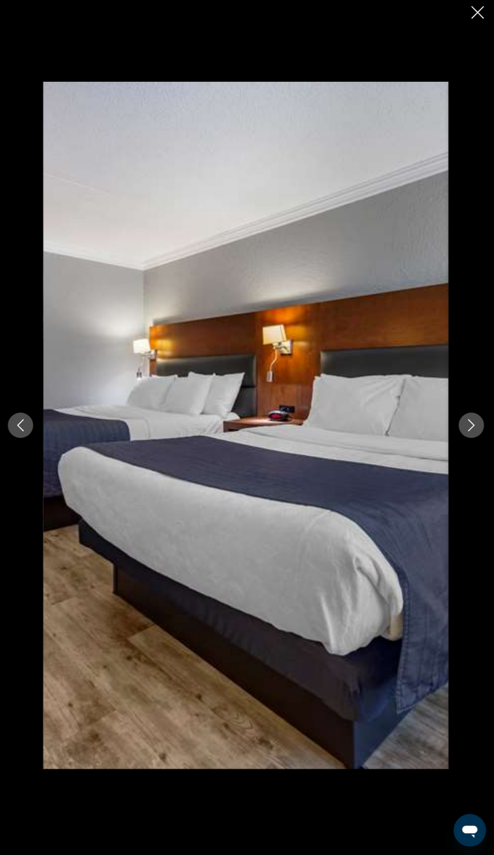
click at [461, 440] on button "Next image" at bounding box center [471, 427] width 25 height 25
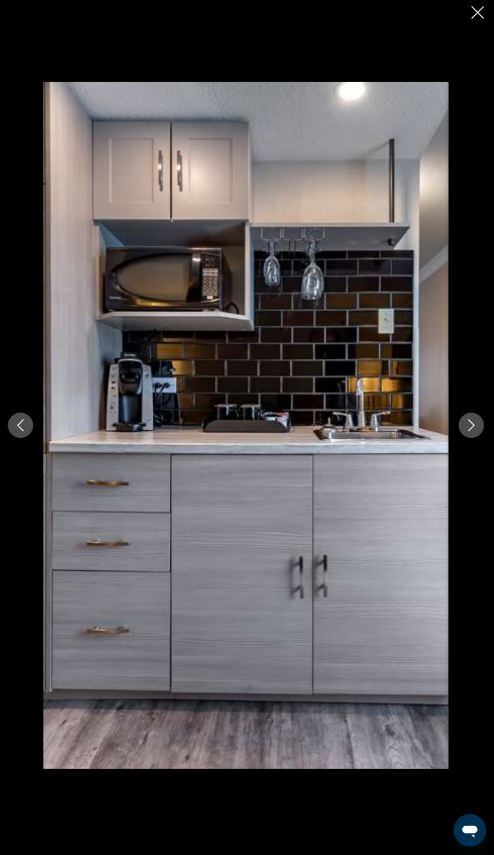
click at [471, 434] on icon "Next image" at bounding box center [471, 428] width 12 height 12
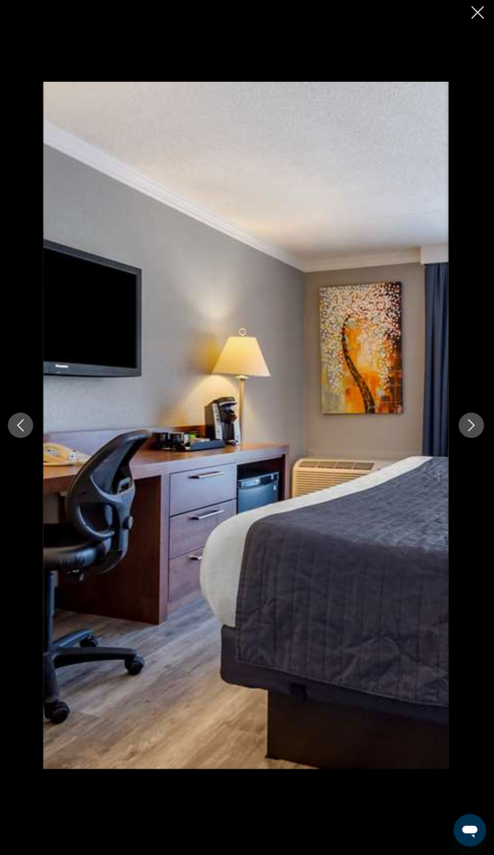
click at [471, 434] on icon "Next image" at bounding box center [471, 428] width 12 height 12
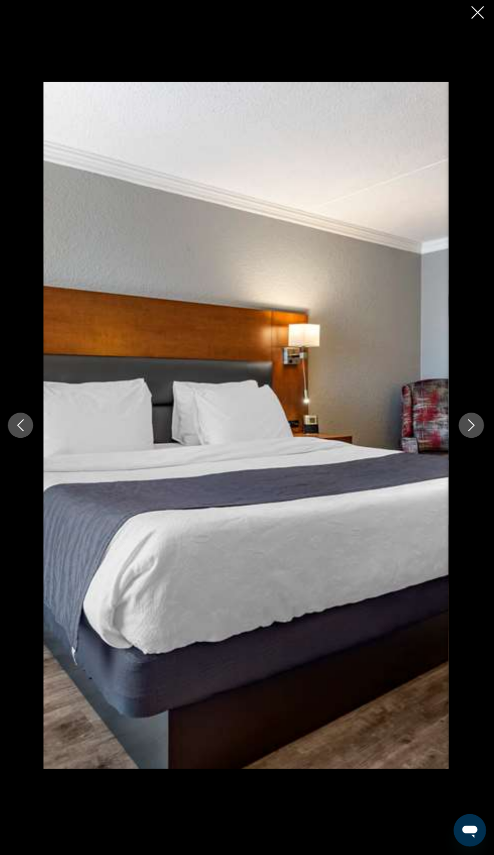
click at [447, 490] on img "Main content" at bounding box center [246, 428] width 403 height 684
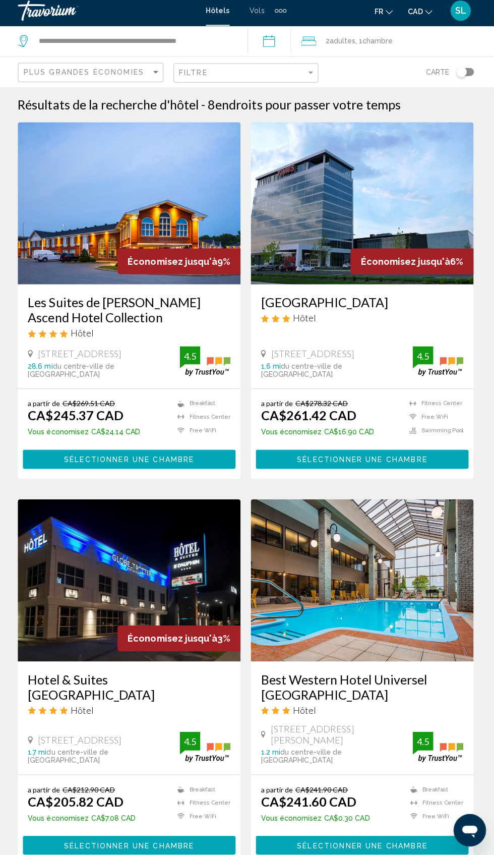
click at [405, 607] on img "Main content" at bounding box center [363, 581] width 222 height 161
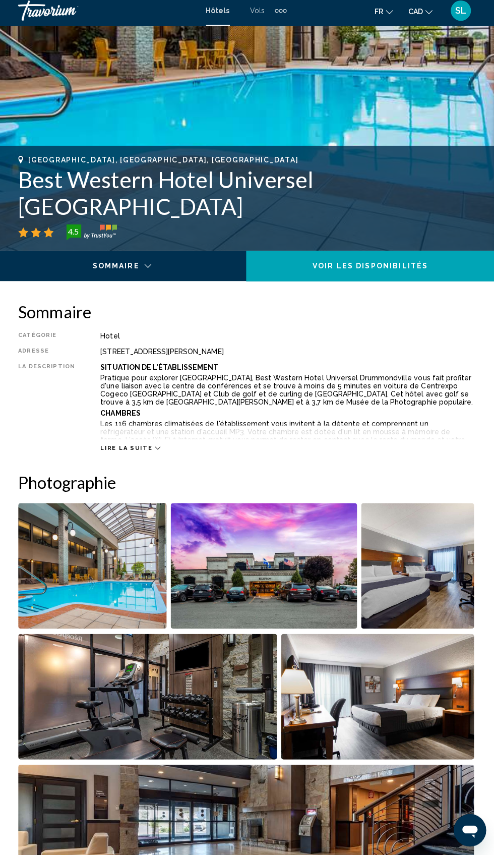
scroll to position [256, 0]
click at [149, 268] on div "Main content" at bounding box center [123, 272] width 233 height 36
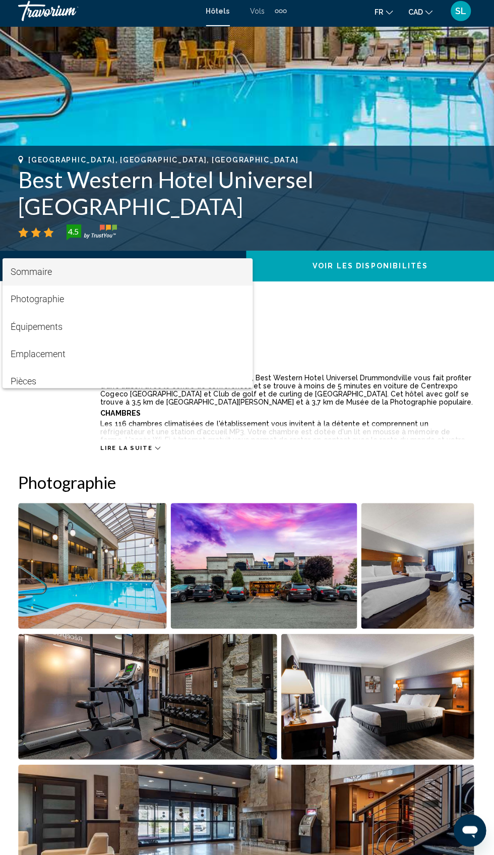
click at [410, 339] on div at bounding box center [247, 427] width 494 height 855
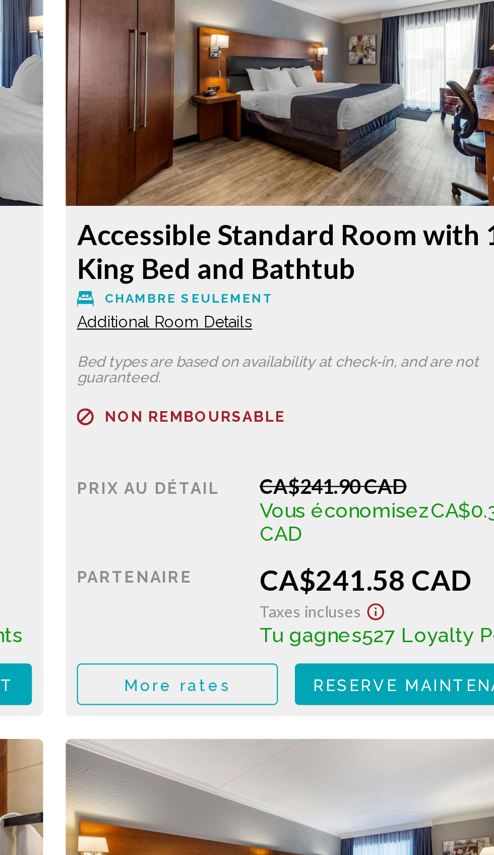
scroll to position [1476, 0]
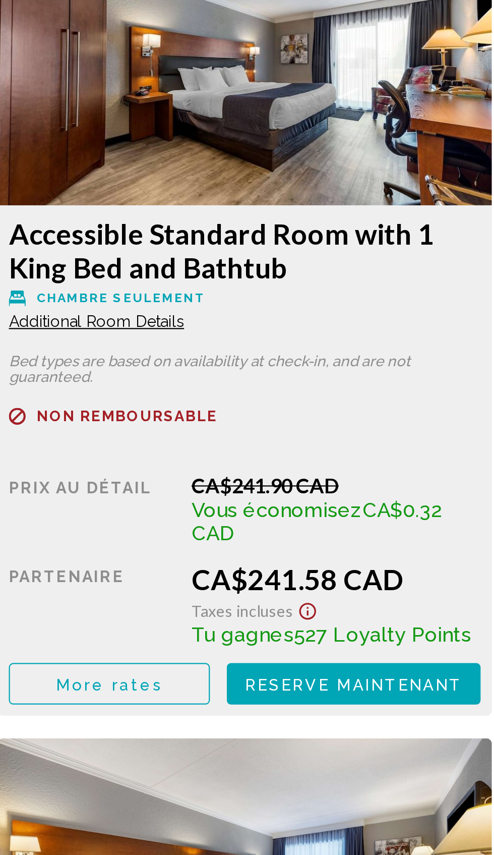
click at [237, 572] on div "CA$241.90 CAD" at bounding box center [172, 570] width 130 height 11
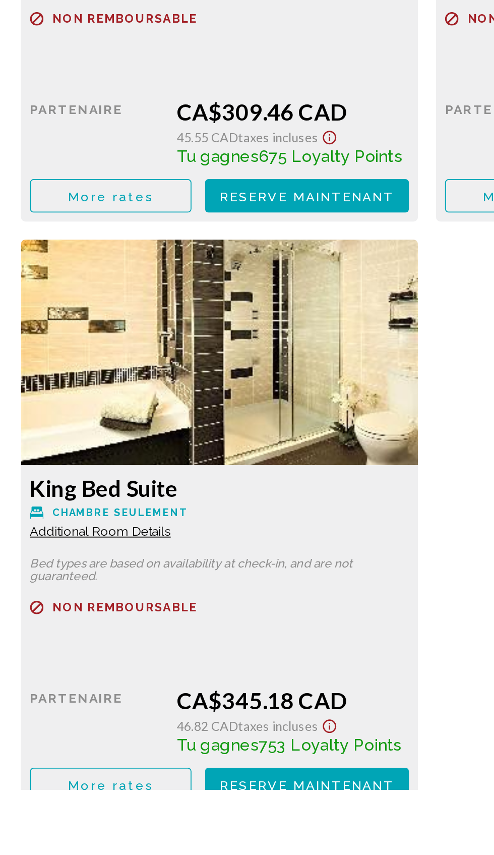
scroll to position [4289, 0]
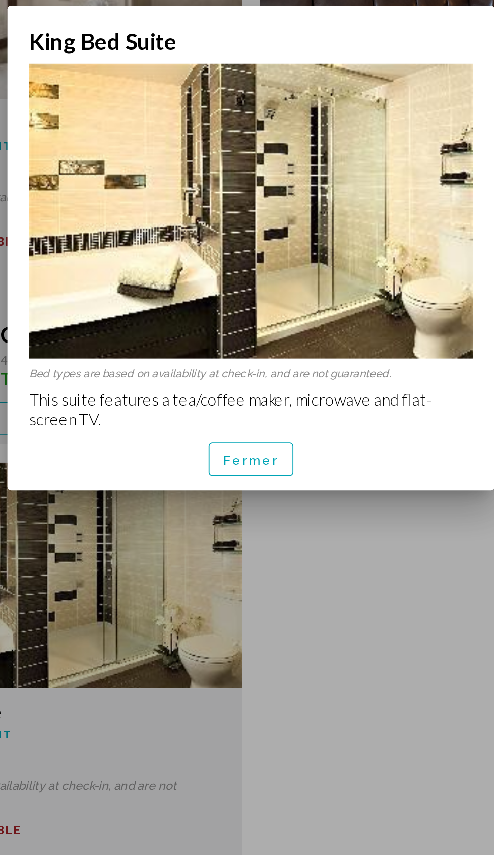
scroll to position [0, 0]
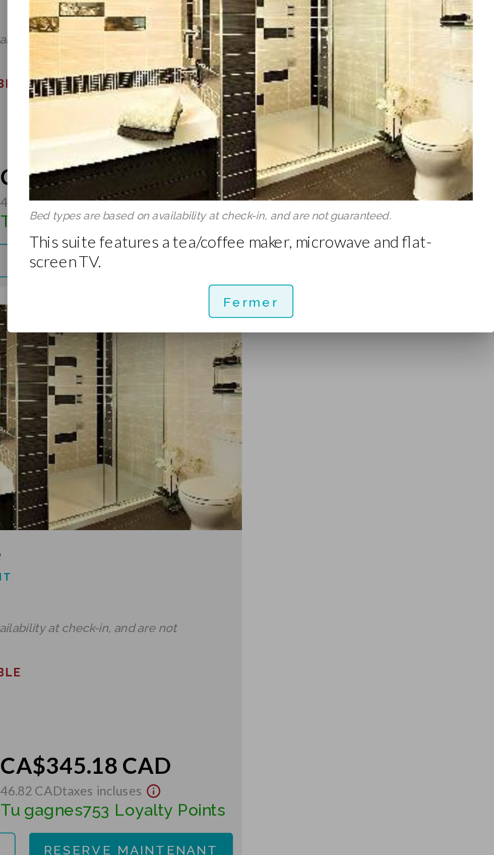
click at [254, 547] on span "Fermer" at bounding box center [246, 546] width 31 height 8
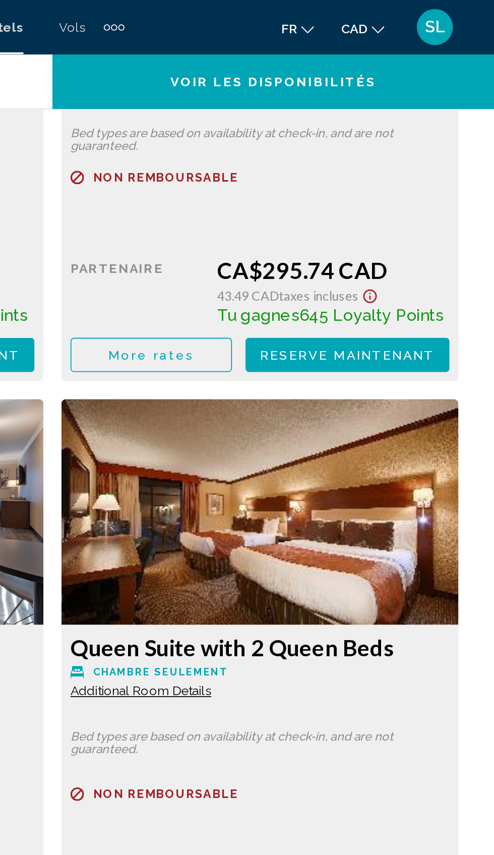
scroll to position [3940, 0]
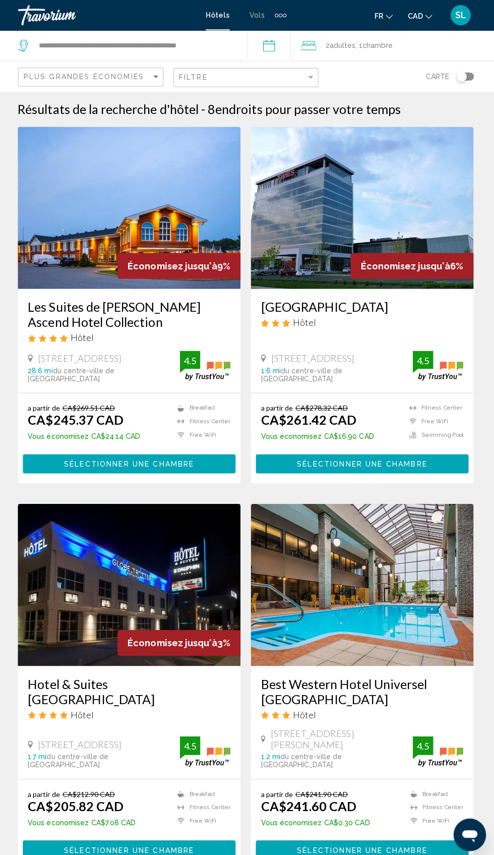
click at [290, 46] on input "**********" at bounding box center [272, 46] width 47 height 33
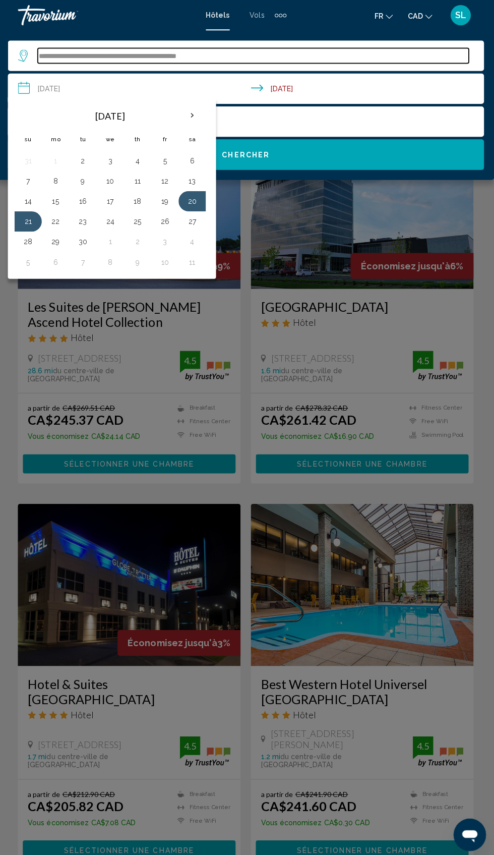
click at [50, 57] on input "**********" at bounding box center [254, 55] width 429 height 15
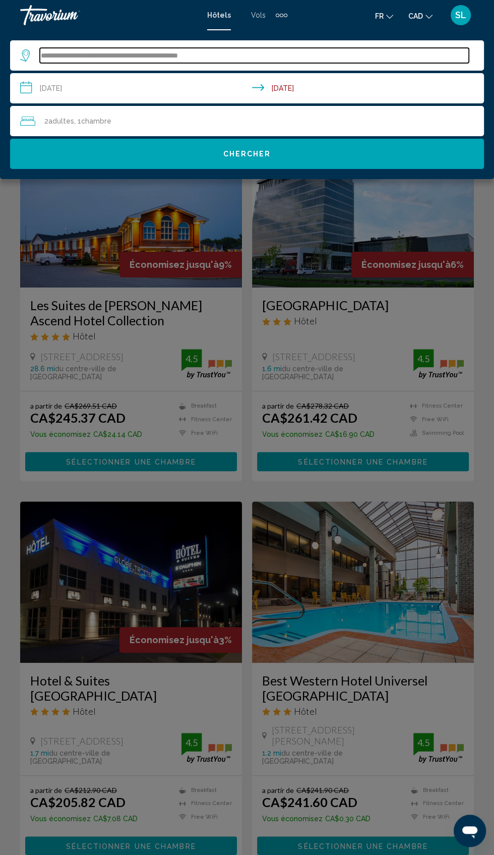
click at [56, 57] on input "**********" at bounding box center [254, 55] width 429 height 15
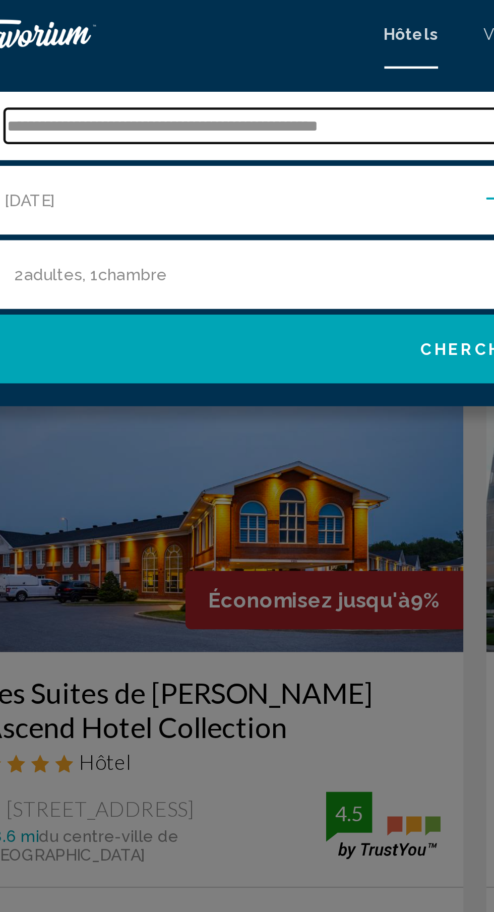
click at [244, 58] on input "**********" at bounding box center [254, 55] width 429 height 15
type input "**********"
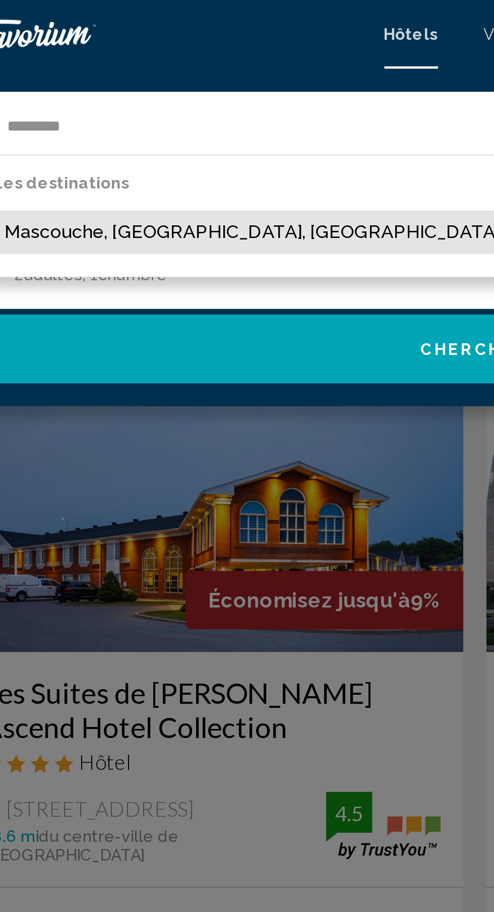
click at [81, 101] on button "Mascouche, [GEOGRAPHIC_DATA], [GEOGRAPHIC_DATA], [GEOGRAPHIC_DATA]" at bounding box center [193, 102] width 316 height 19
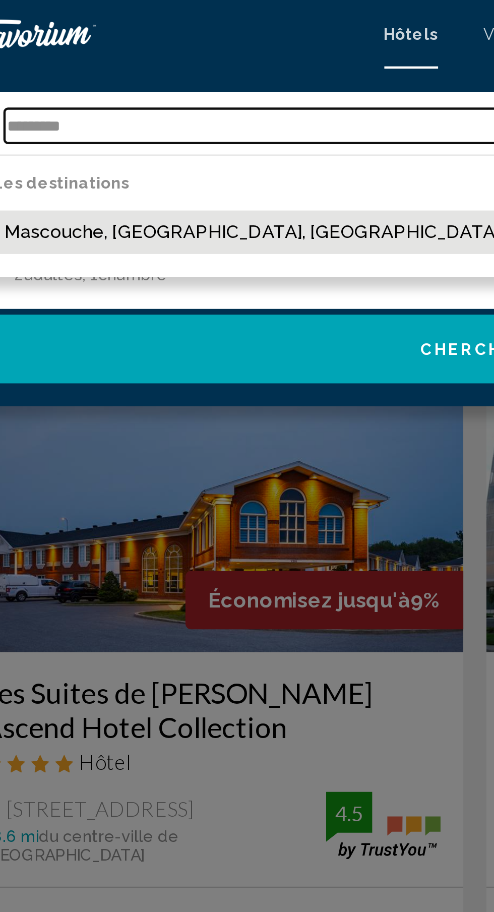
type input "**********"
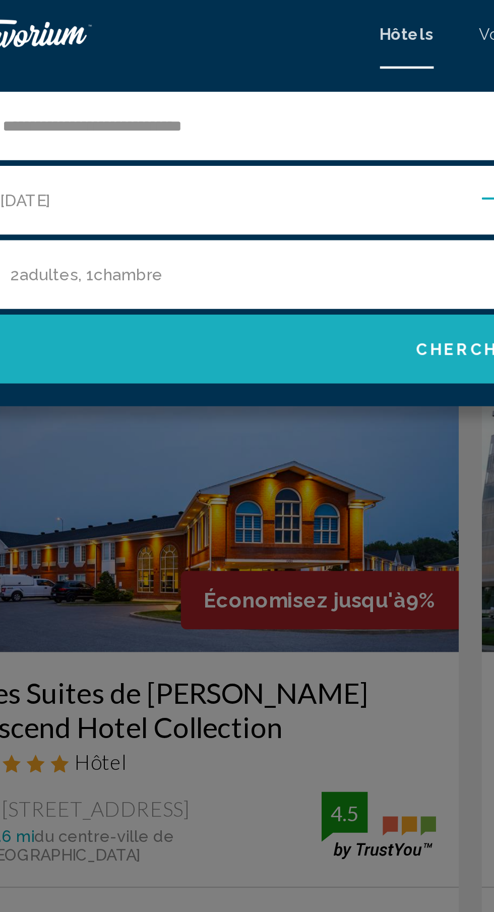
click at [229, 157] on span "Chercher" at bounding box center [247, 154] width 48 height 8
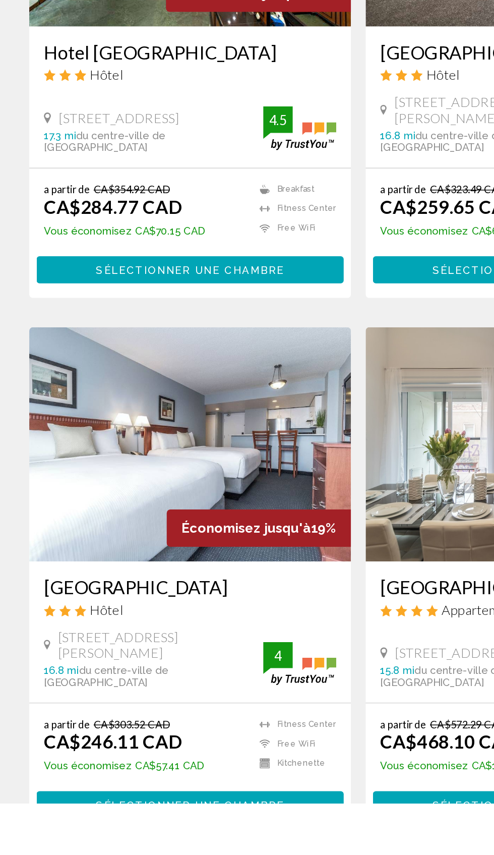
scroll to position [1527, 0]
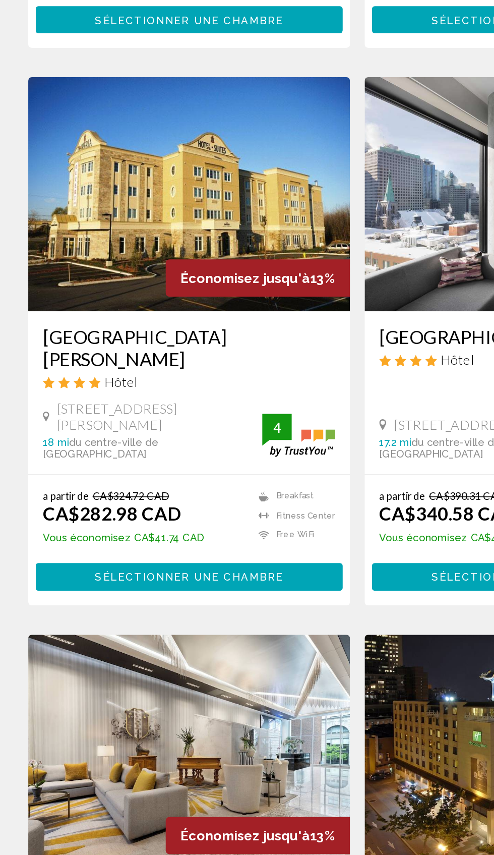
scroll to position [1345, 0]
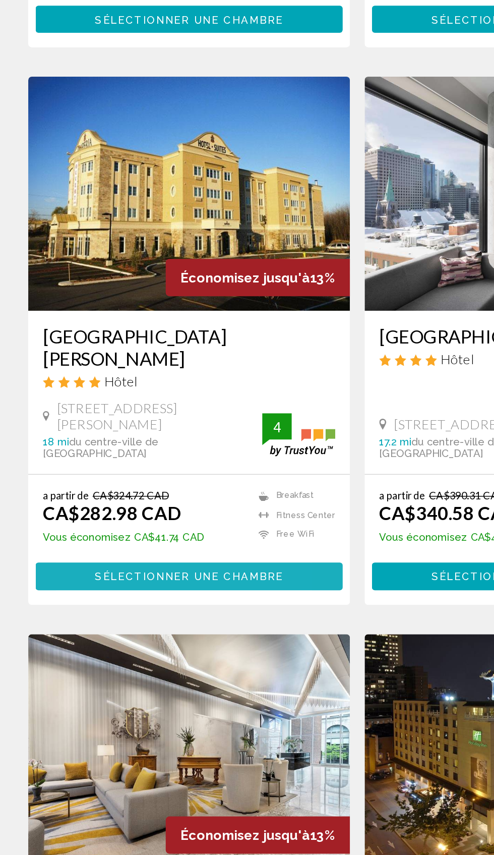
click at [50, 608] on button "Sélectionner une chambre" at bounding box center [131, 613] width 212 height 19
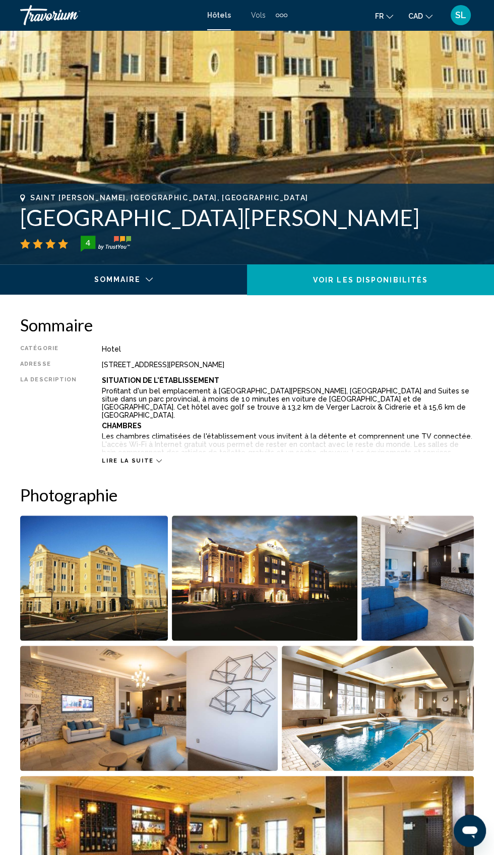
scroll to position [247, 0]
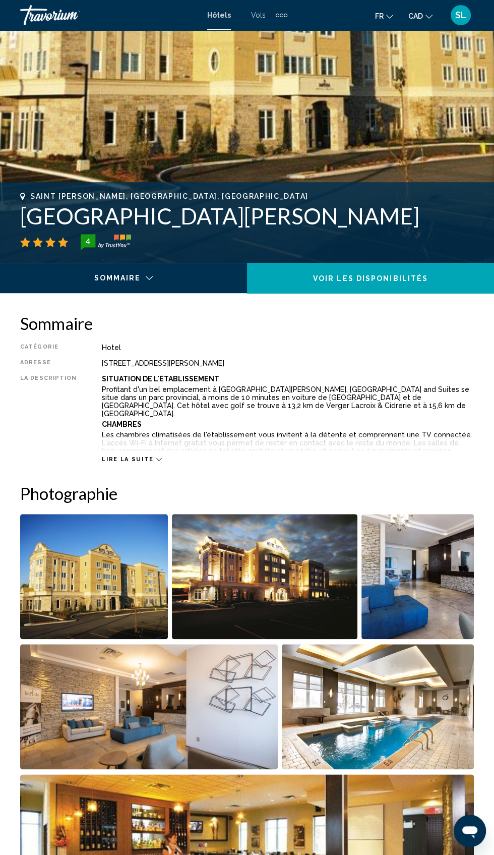
click at [406, 720] on img "Open full-screen image slider" at bounding box center [378, 706] width 192 height 125
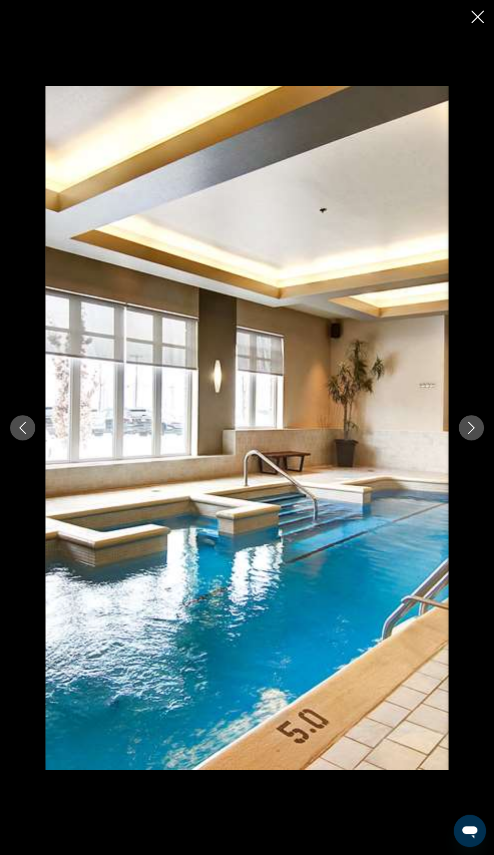
click at [446, 494] on img "Main content" at bounding box center [246, 428] width 403 height 684
click at [471, 440] on button "Next image" at bounding box center [471, 427] width 25 height 25
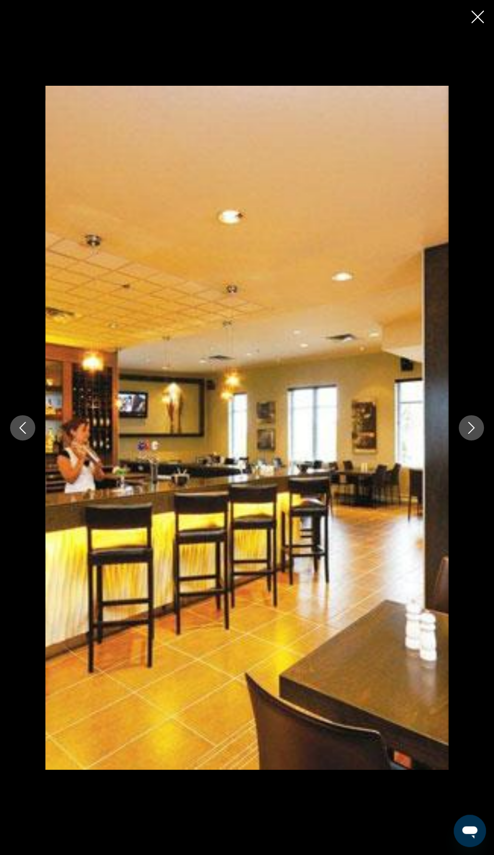
click at [470, 434] on icon "Next image" at bounding box center [471, 428] width 12 height 12
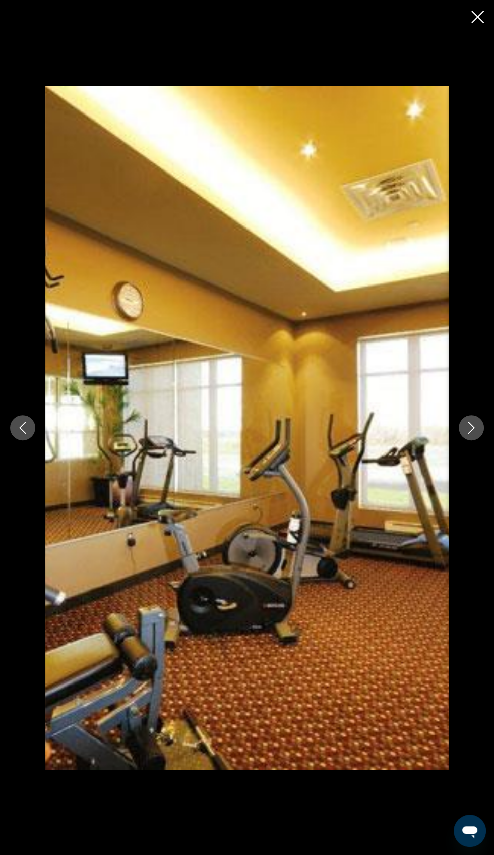
click at [474, 434] on icon "Next image" at bounding box center [471, 428] width 12 height 12
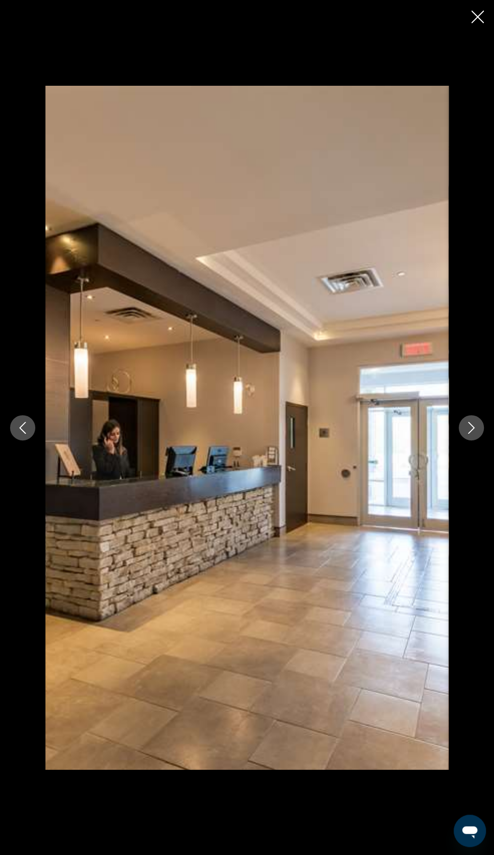
click at [470, 434] on icon "Next image" at bounding box center [471, 428] width 7 height 12
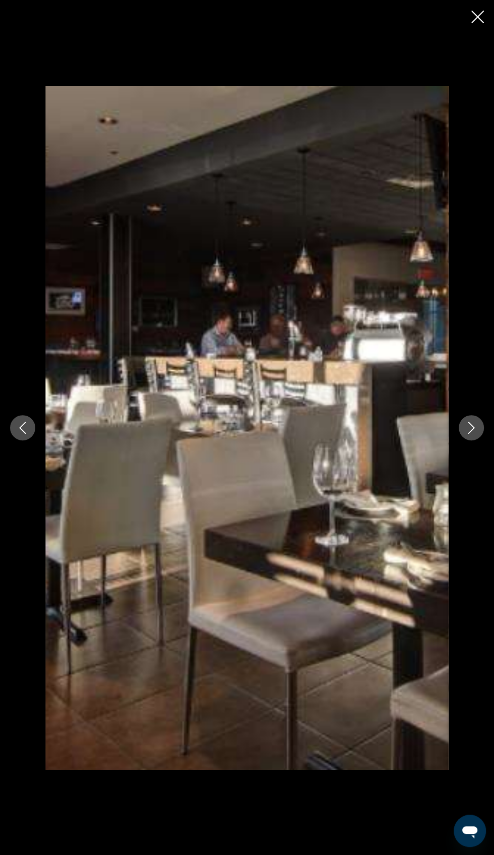
click at [471, 434] on icon "Next image" at bounding box center [471, 428] width 7 height 12
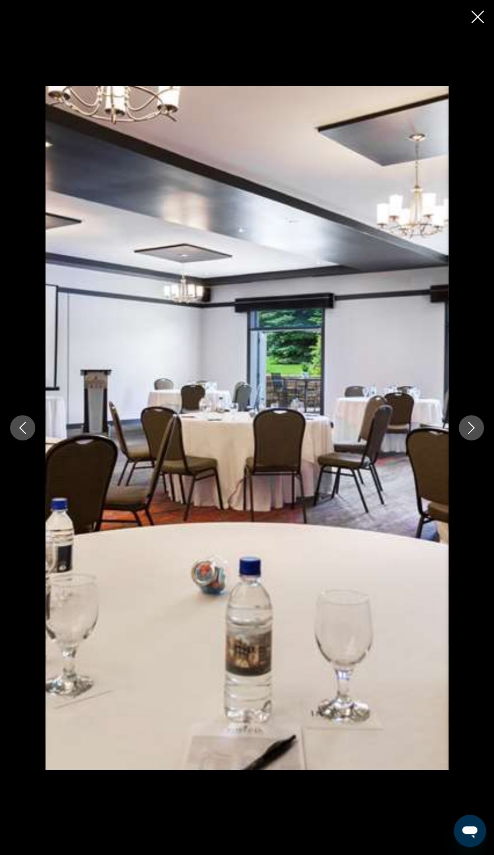
click at [468, 434] on icon "Next image" at bounding box center [471, 428] width 12 height 12
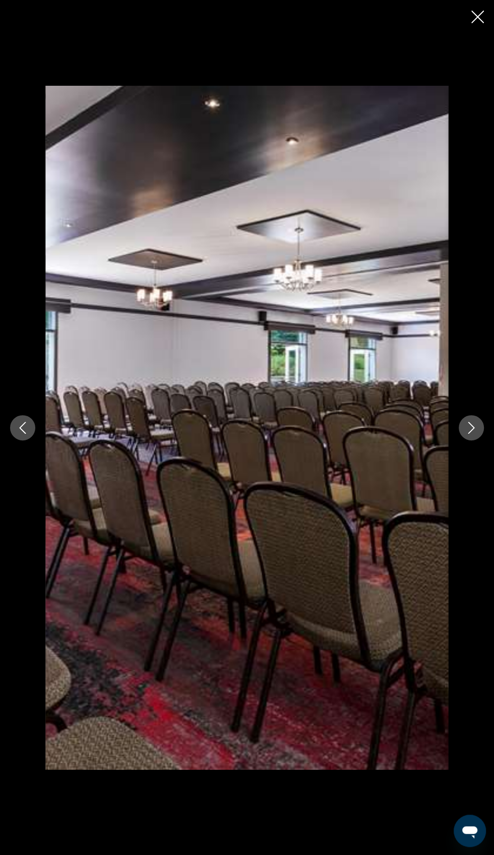
click at [471, 434] on icon "Next image" at bounding box center [471, 428] width 12 height 12
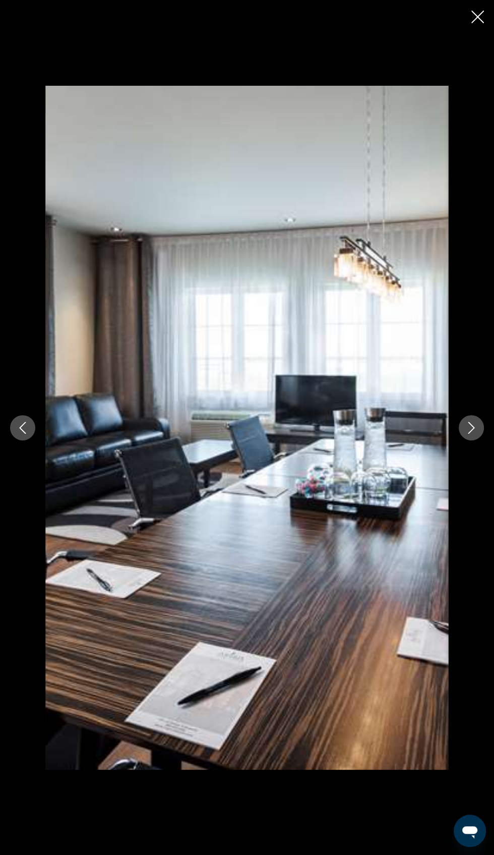
click at [471, 434] on icon "Next image" at bounding box center [471, 428] width 12 height 12
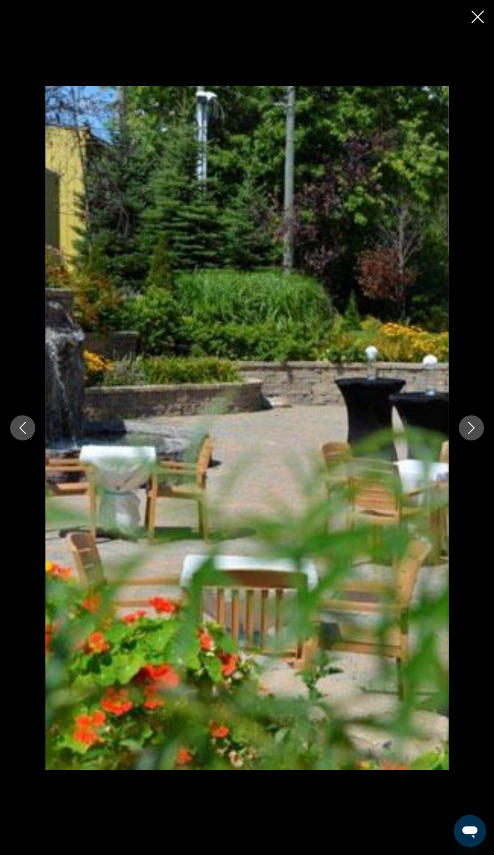
click at [471, 434] on icon "Next image" at bounding box center [471, 428] width 7 height 12
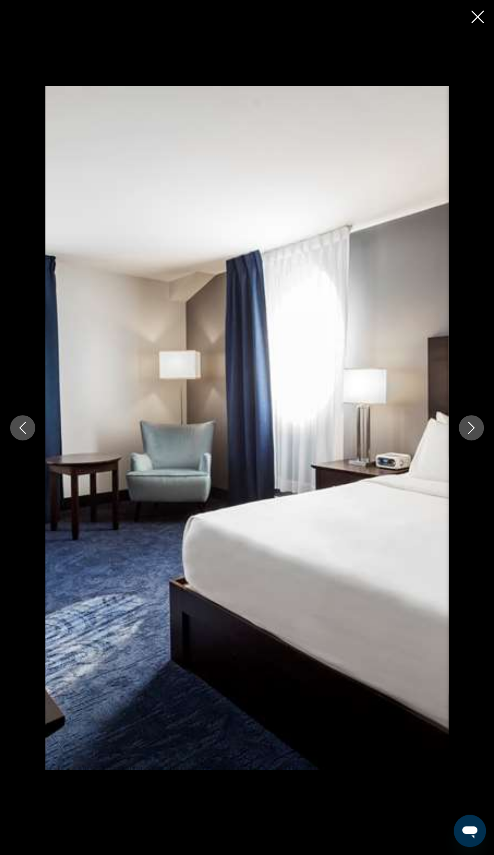
click at [471, 434] on icon "Next image" at bounding box center [471, 428] width 12 height 12
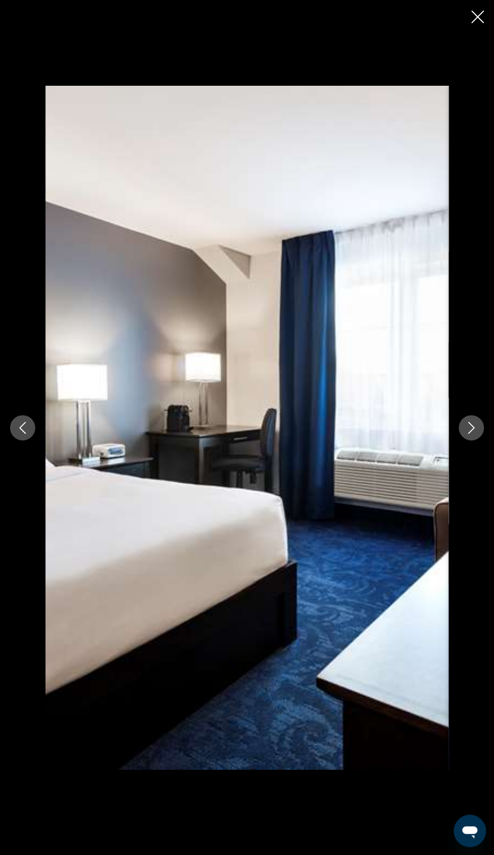
click at [467, 434] on icon "Next image" at bounding box center [471, 428] width 12 height 12
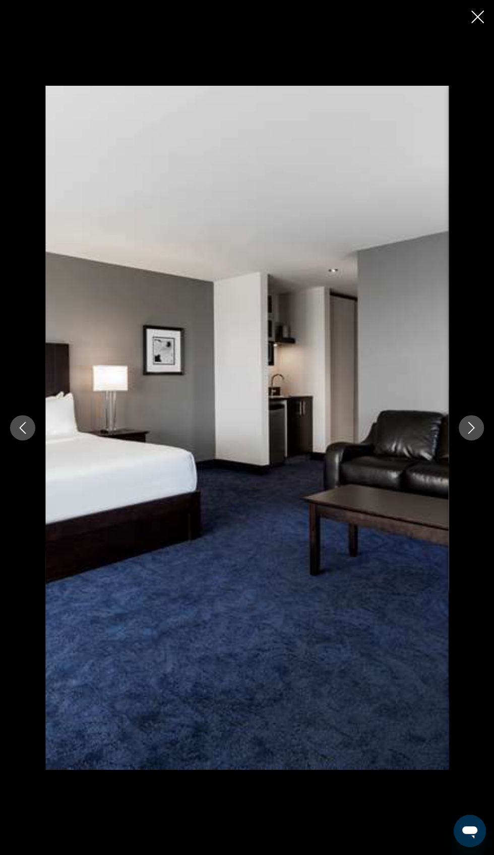
click at [466, 434] on icon "Next image" at bounding box center [471, 428] width 12 height 12
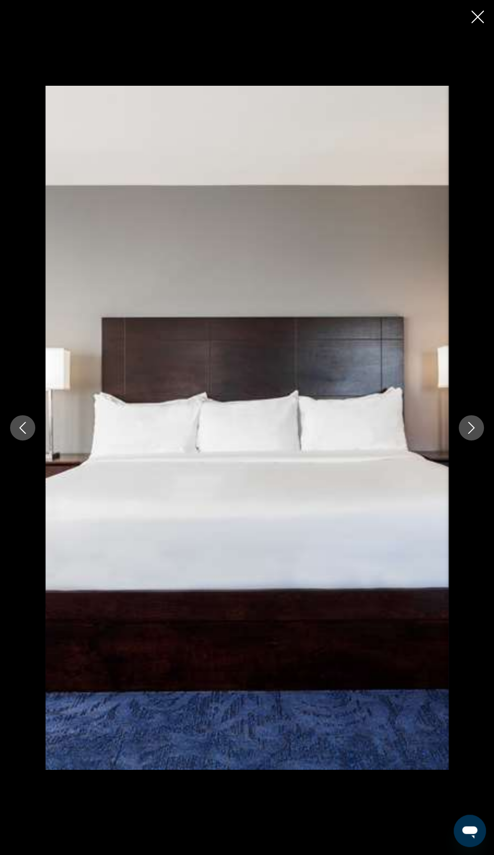
click at [471, 434] on icon "Next image" at bounding box center [471, 428] width 12 height 12
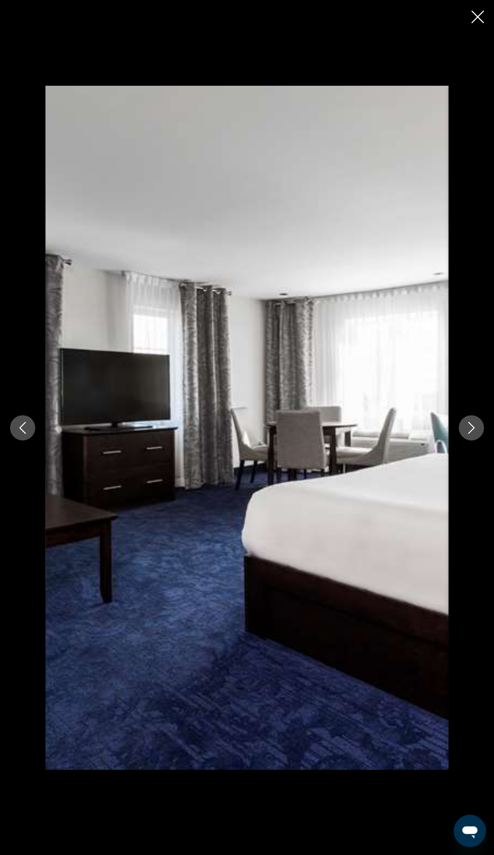
click at [471, 434] on icon "Next image" at bounding box center [471, 428] width 12 height 12
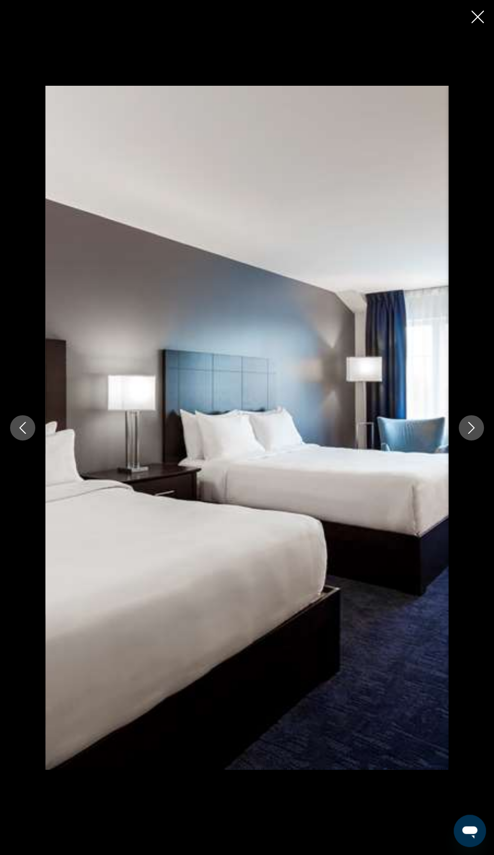
click at [469, 434] on icon "Next image" at bounding box center [471, 428] width 12 height 12
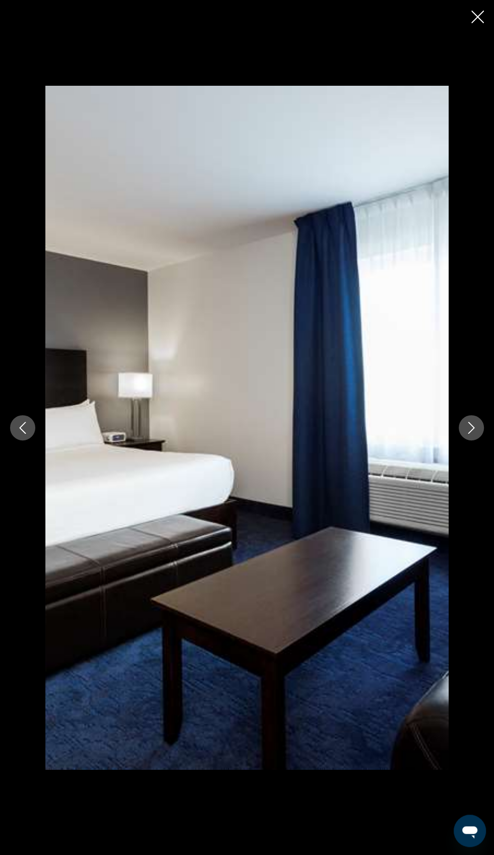
click at [471, 434] on icon "Next image" at bounding box center [471, 428] width 12 height 12
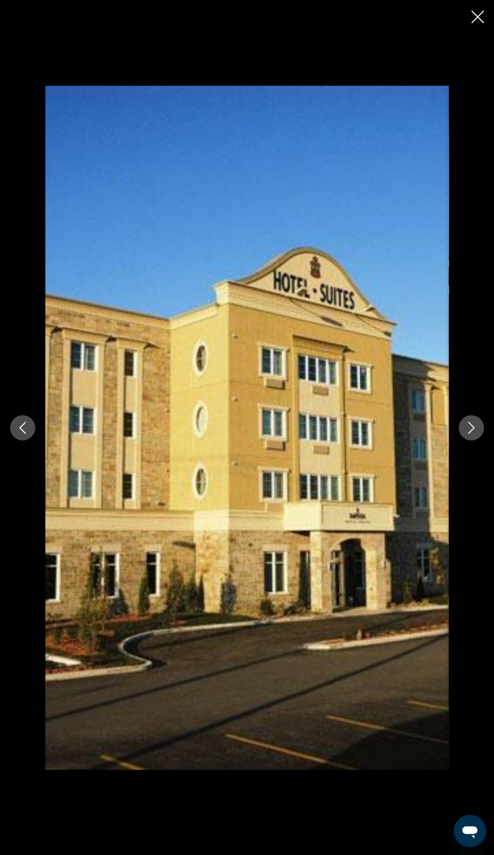
click at [482, 22] on icon "Close slideshow" at bounding box center [477, 17] width 13 height 13
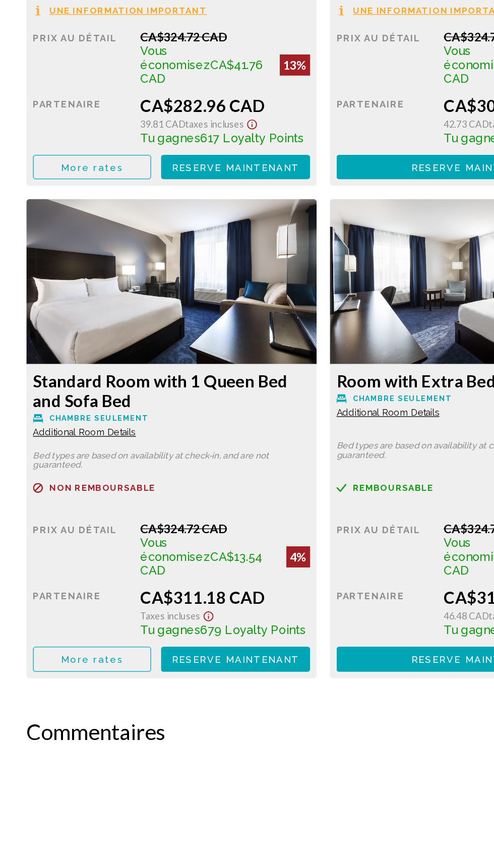
scroll to position [1777, 0]
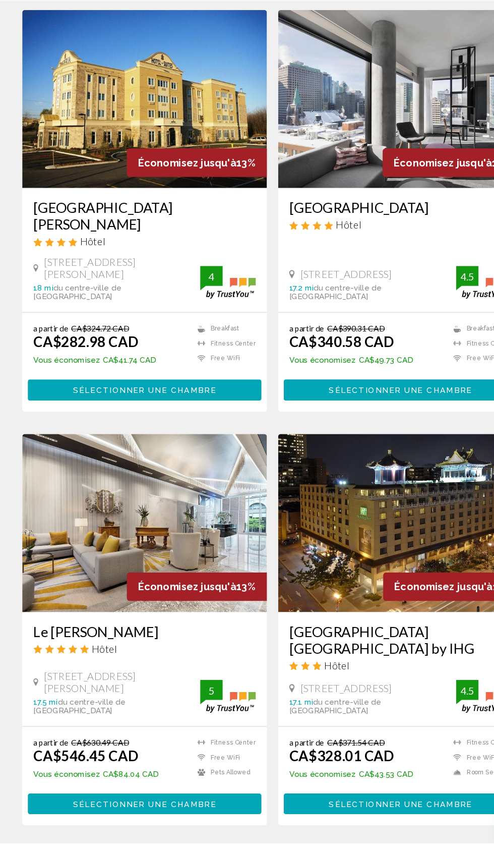
scroll to position [1556, 0]
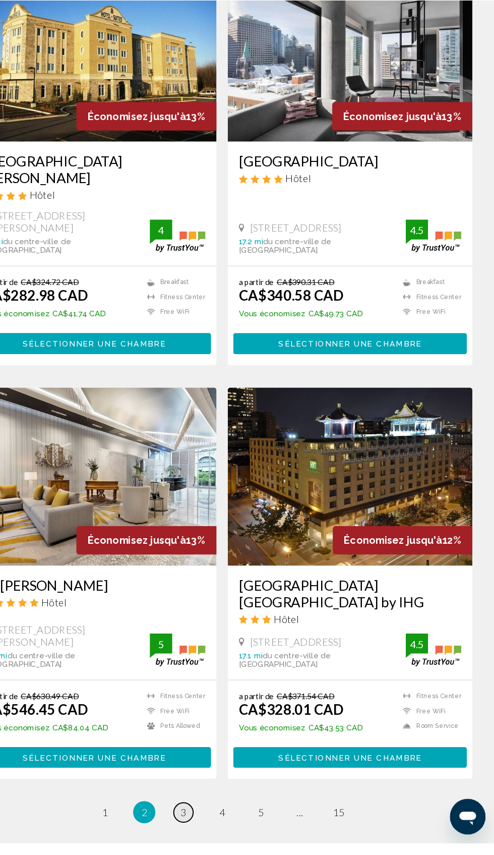
click at [207, 819] on link "page 3" at bounding box center [212, 827] width 18 height 18
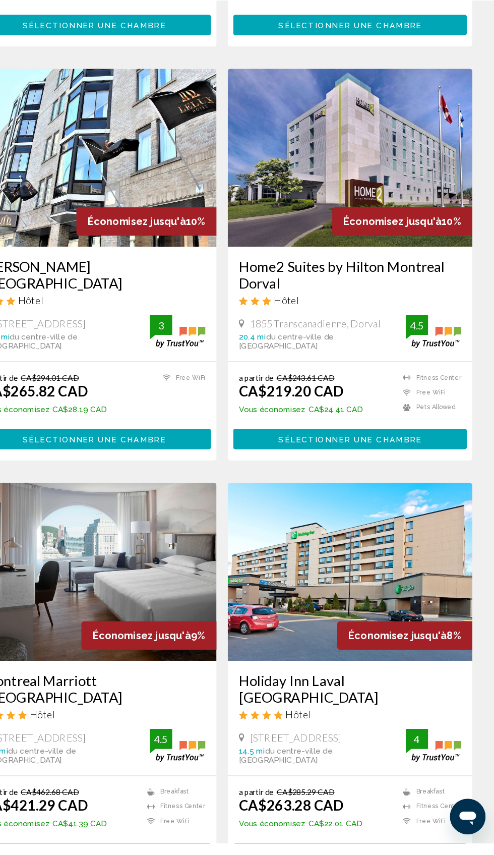
scroll to position [1512, 0]
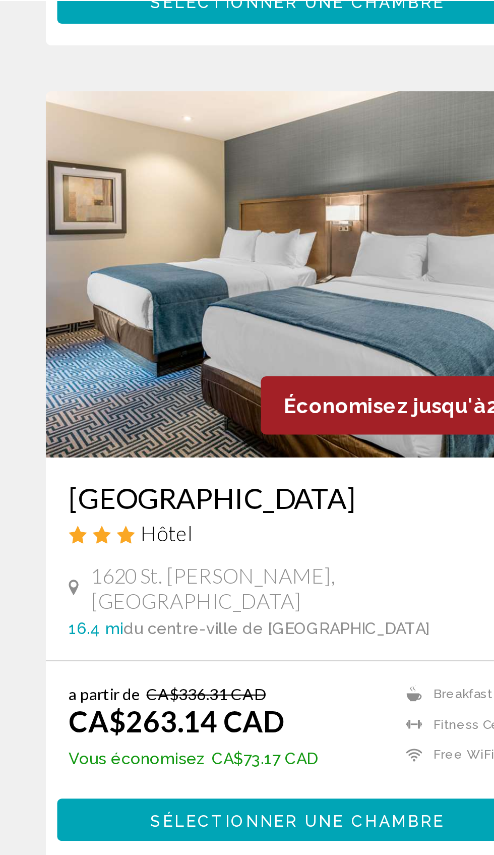
scroll to position [1136, 0]
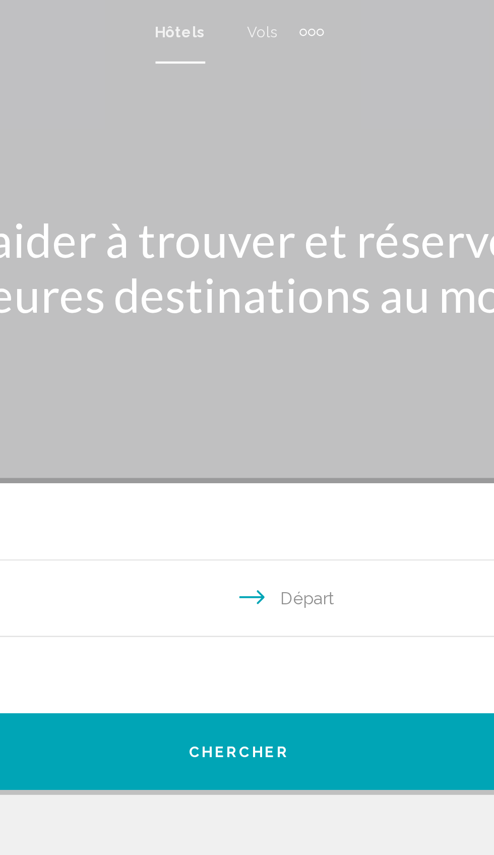
click at [284, 15] on div "Extra navigation items" at bounding box center [286, 16] width 4 height 4
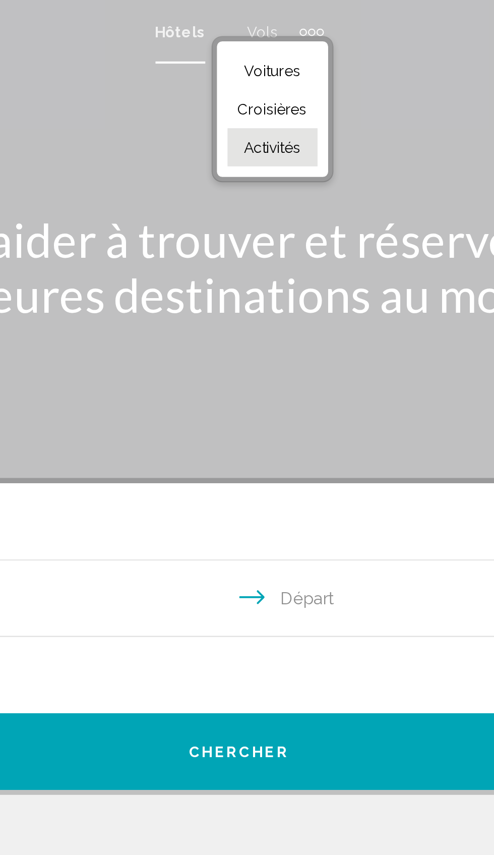
click at [259, 73] on span "Activités" at bounding box center [263, 70] width 27 height 8
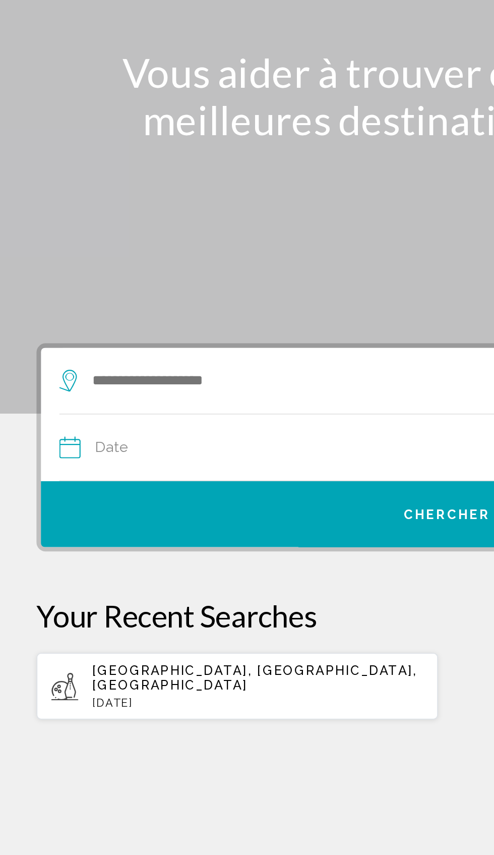
click at [67, 459] on p "[DATE]" at bounding box center [142, 462] width 183 height 7
type input "**********"
